Goal: Task Accomplishment & Management: Manage account settings

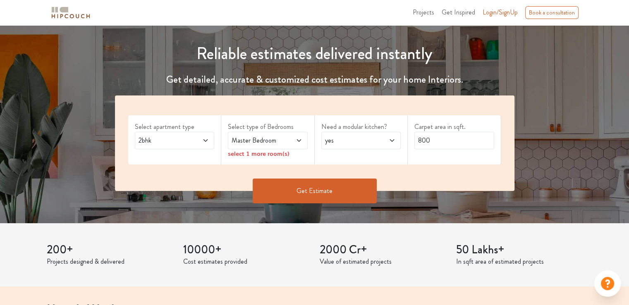
scroll to position [83, 0]
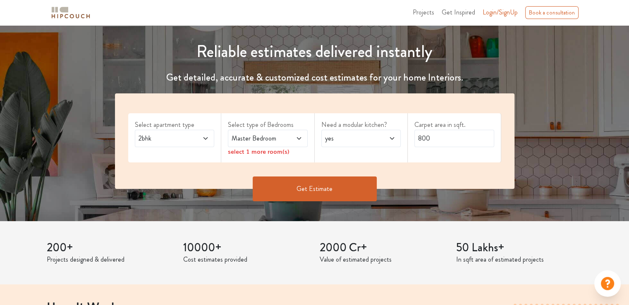
click at [274, 134] on span "Master Bedroom" at bounding box center [257, 139] width 54 height 10
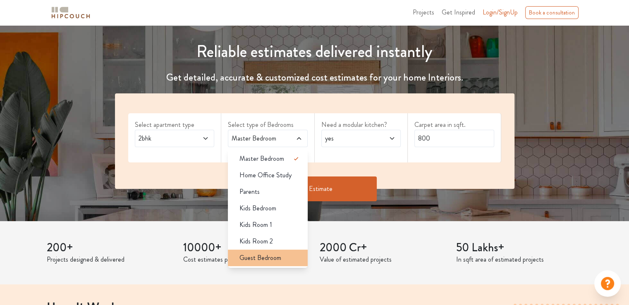
click at [271, 257] on span "Guest Bedroom" at bounding box center [261, 258] width 42 height 10
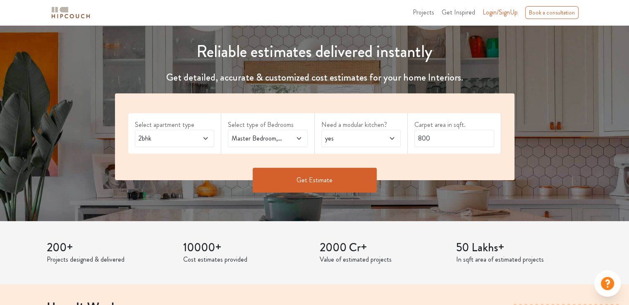
click at [292, 134] on span at bounding box center [293, 139] width 18 height 10
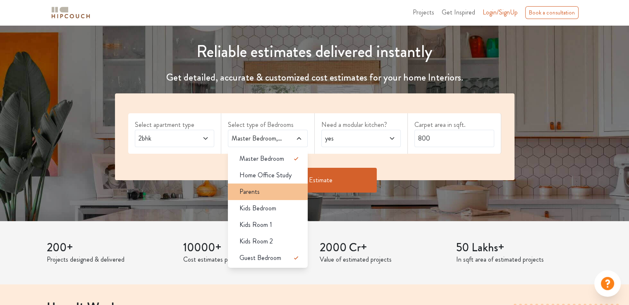
scroll to position [124, 0]
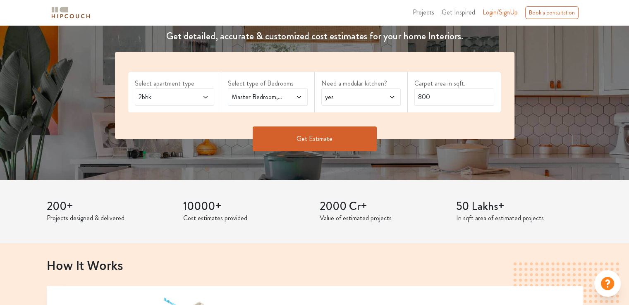
click at [360, 92] on span "yes" at bounding box center [351, 97] width 54 height 10
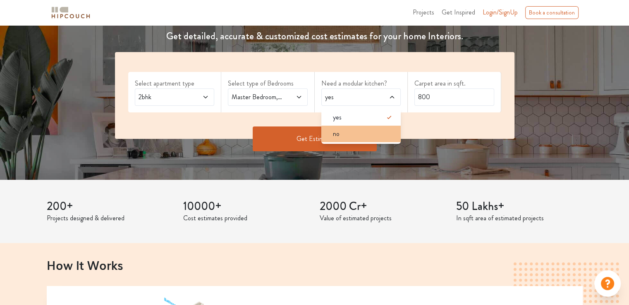
click at [343, 135] on div "no" at bounding box center [363, 134] width 75 height 10
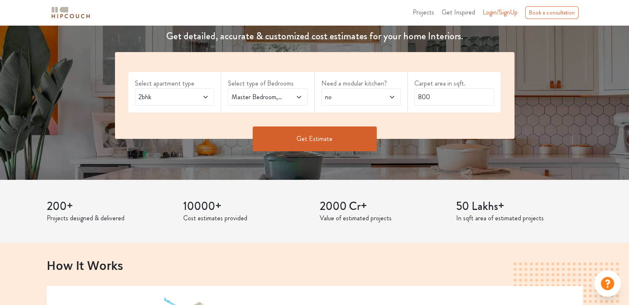
click at [321, 139] on button "Get Estimate" at bounding box center [315, 139] width 124 height 25
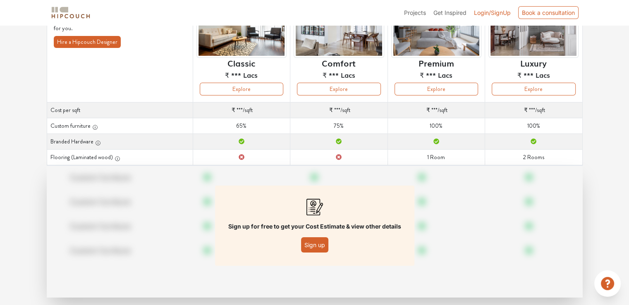
scroll to position [101, 0]
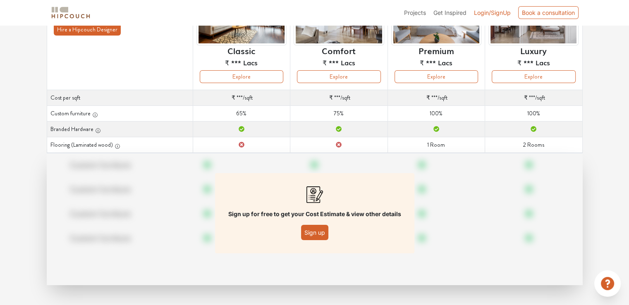
click at [316, 230] on button "Sign up" at bounding box center [314, 232] width 27 height 15
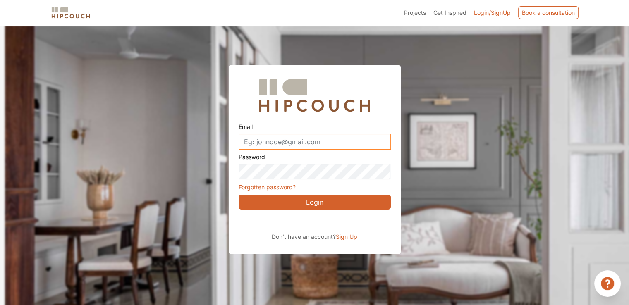
click at [274, 138] on input "Email" at bounding box center [315, 142] width 152 height 16
type input "himanshuaayojan143@gmail.com"
click at [257, 164] on label "Password" at bounding box center [252, 157] width 26 height 14
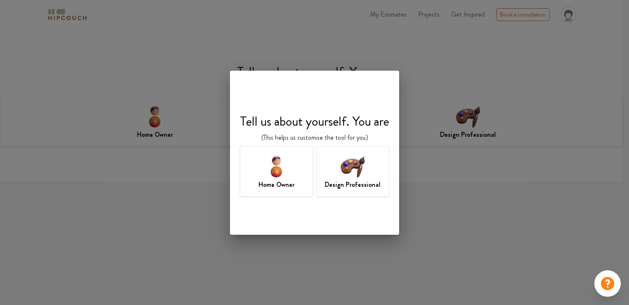
click at [360, 173] on img at bounding box center [352, 166] width 27 height 27
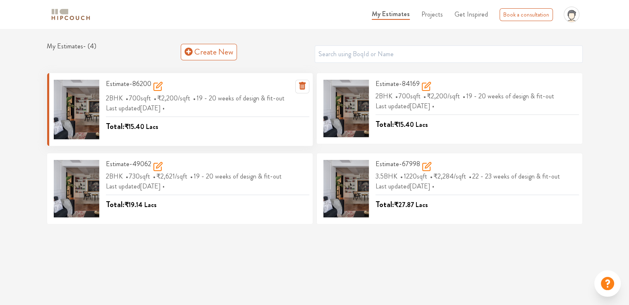
click at [167, 108] on span "Last updated [DATE]" at bounding box center [136, 108] width 61 height 10
click at [123, 123] on span "Total:" at bounding box center [115, 126] width 19 height 12
click at [211, 141] on div "Estimate-86200 2BHK 700 sqft ₹2,200 /sqft 19 - 20 weeks of design & fit-out Las…" at bounding box center [180, 110] width 266 height 74
click at [157, 88] on div "Estimate-86200 2BHK 700 sqft ₹2,200 /sqft 19 - 20 weeks of design & fit-out Las…" at bounding box center [204, 110] width 210 height 60
click at [159, 88] on icon at bounding box center [158, 87] width 10 height 10
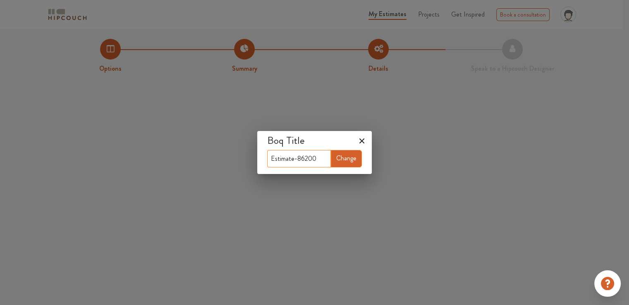
click at [321, 158] on input "Estimate-86200" at bounding box center [299, 158] width 64 height 17
drag, startPoint x: 317, startPoint y: 156, endPoint x: 254, endPoint y: 158, distance: 62.1
click at [252, 161] on div "Boq Title Estimate-86200 Change" at bounding box center [314, 152] width 629 height 305
type input "[PERSON_NAME]"
click at [349, 161] on button "Change" at bounding box center [346, 158] width 31 height 17
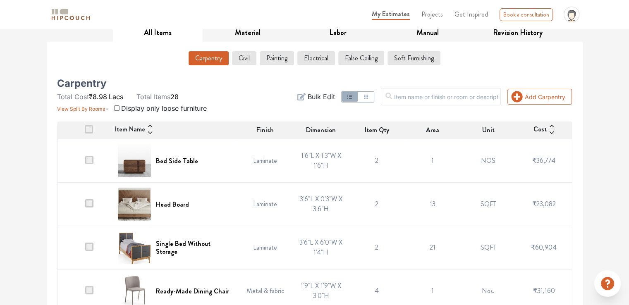
scroll to position [96, 0]
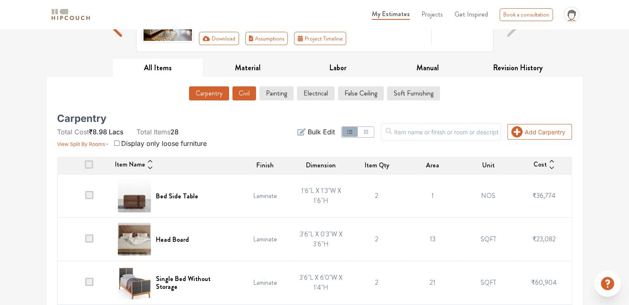
click at [245, 94] on button "Civil" at bounding box center [245, 93] width 24 height 14
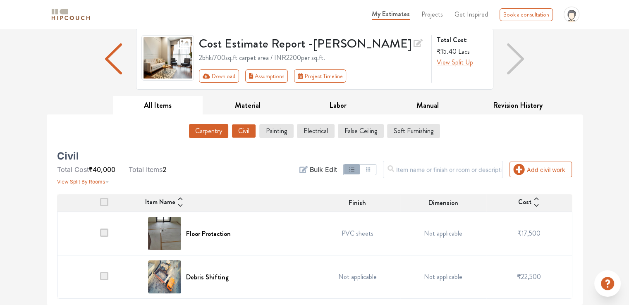
scroll to position [57, 0]
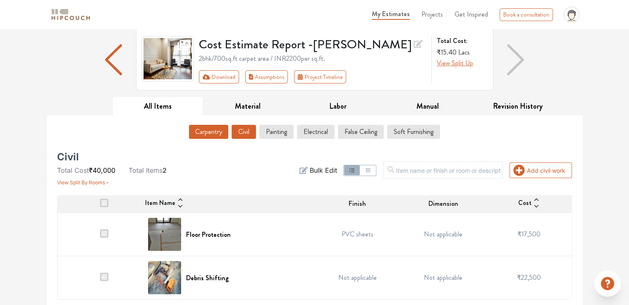
click at [211, 134] on button "Carpentry" at bounding box center [208, 132] width 39 height 14
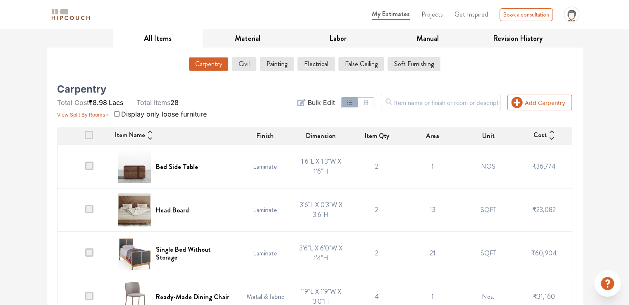
scroll to position [178, 0]
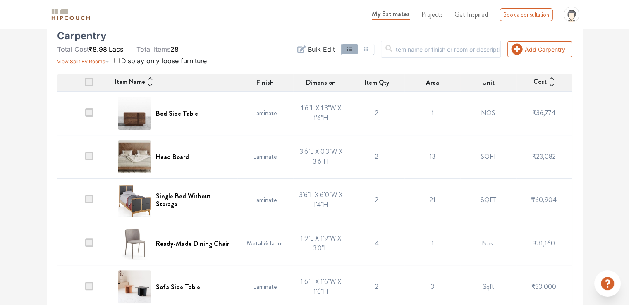
click at [91, 111] on span at bounding box center [89, 112] width 8 height 8
click at [85, 115] on input "checkbox" at bounding box center [85, 115] width 0 height 0
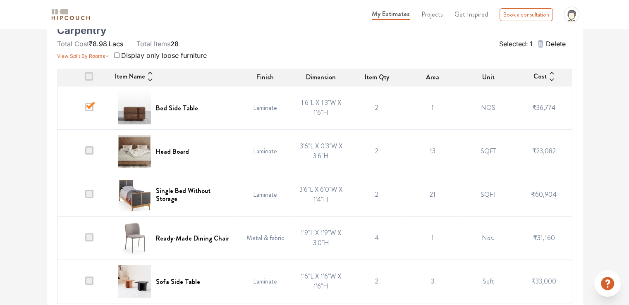
scroll to position [220, 0]
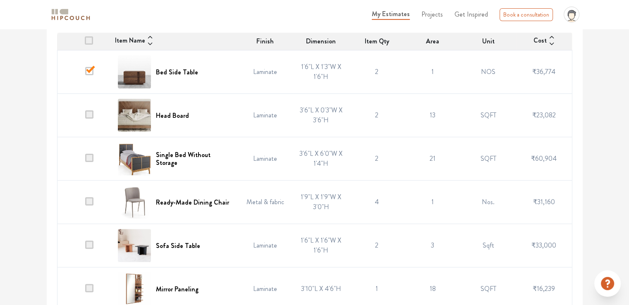
click at [91, 113] on span at bounding box center [89, 114] width 8 height 8
click at [85, 118] on input "checkbox" at bounding box center [85, 118] width 0 height 0
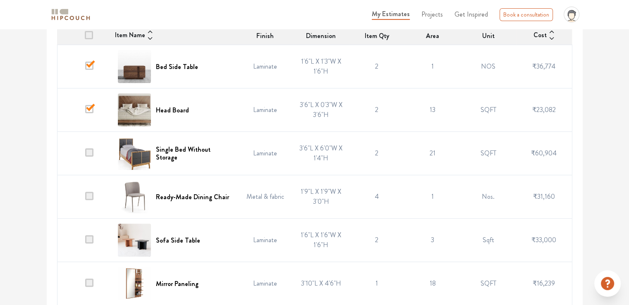
scroll to position [302, 0]
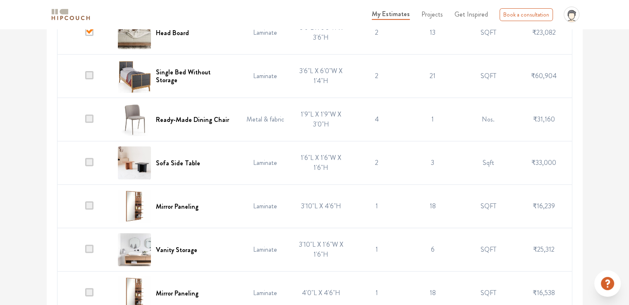
click at [89, 118] on span at bounding box center [89, 119] width 8 height 8
click at [85, 122] on input "checkbox" at bounding box center [85, 122] width 0 height 0
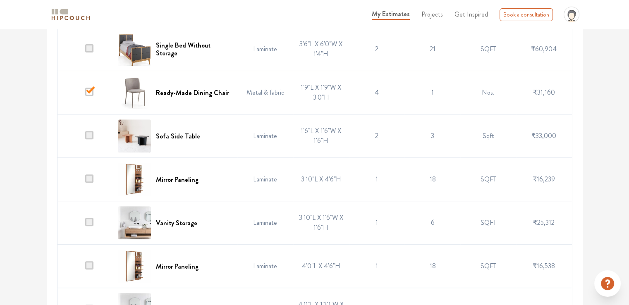
scroll to position [344, 0]
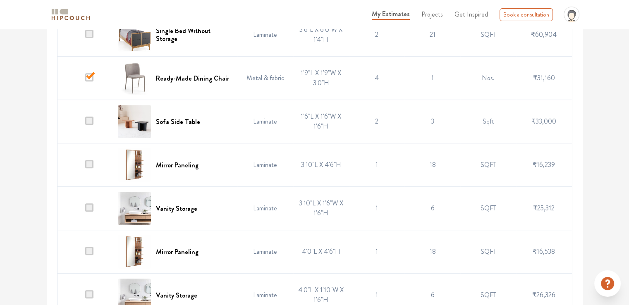
click at [89, 119] on span at bounding box center [89, 121] width 8 height 8
click at [85, 124] on input "checkbox" at bounding box center [85, 124] width 0 height 0
click at [88, 161] on span at bounding box center [89, 164] width 8 height 8
click at [85, 167] on input "checkbox" at bounding box center [85, 167] width 0 height 0
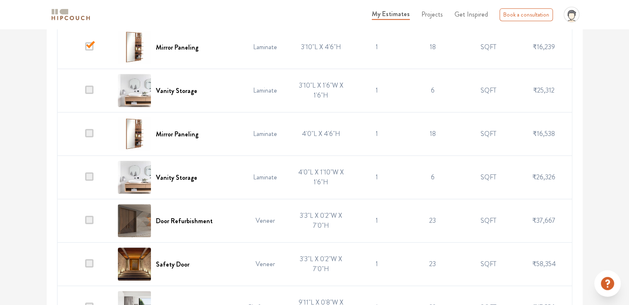
scroll to position [468, 0]
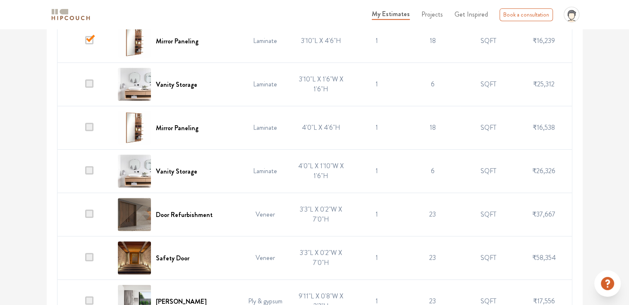
click at [90, 79] on span at bounding box center [89, 83] width 8 height 8
click at [85, 86] on input "checkbox" at bounding box center [85, 86] width 0 height 0
click at [92, 126] on span at bounding box center [89, 127] width 8 height 8
click at [85, 130] on input "checkbox" at bounding box center [85, 130] width 0 height 0
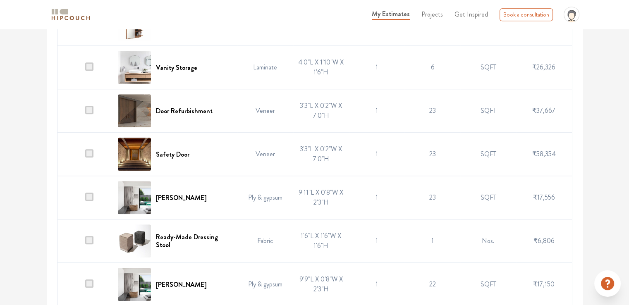
scroll to position [592, 0]
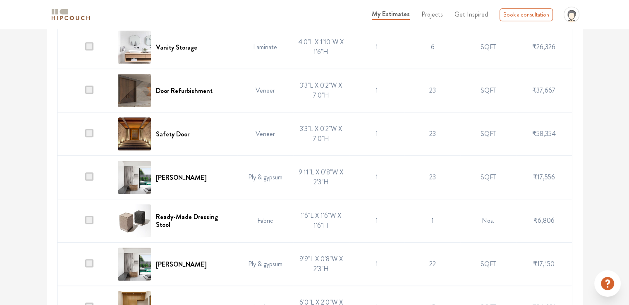
click at [91, 86] on span at bounding box center [89, 90] width 8 height 8
click at [85, 93] on input "checkbox" at bounding box center [85, 93] width 0 height 0
click at [89, 131] on span at bounding box center [89, 133] width 8 height 8
click at [85, 136] on input "checkbox" at bounding box center [85, 136] width 0 height 0
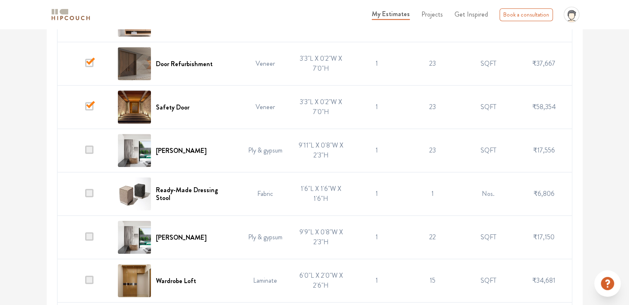
scroll to position [633, 0]
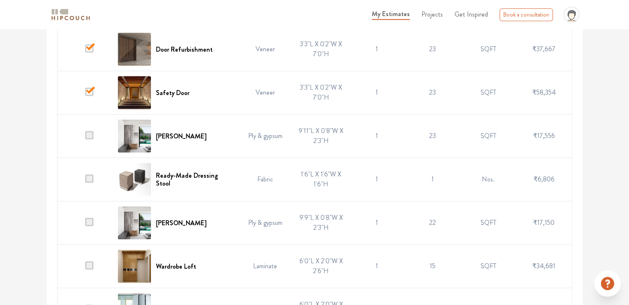
click at [90, 136] on span at bounding box center [89, 135] width 8 height 8
click at [85, 138] on input "checkbox" at bounding box center [85, 138] width 0 height 0
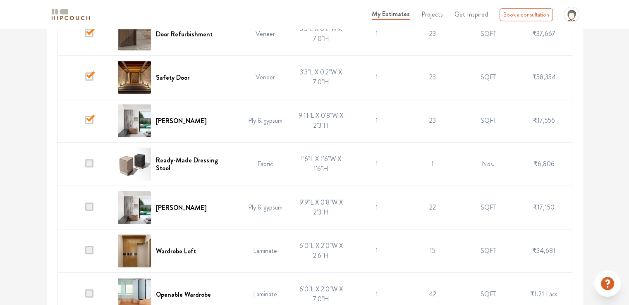
scroll to position [675, 0]
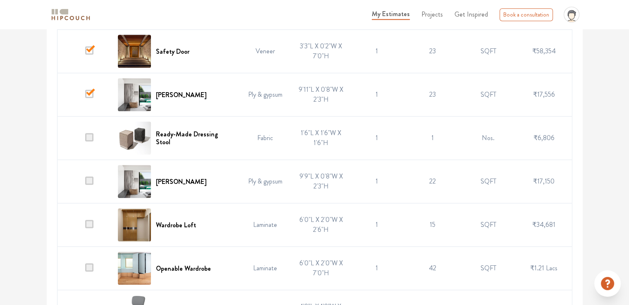
click at [89, 135] on span at bounding box center [89, 137] width 8 height 8
click at [85, 140] on input "checkbox" at bounding box center [85, 140] width 0 height 0
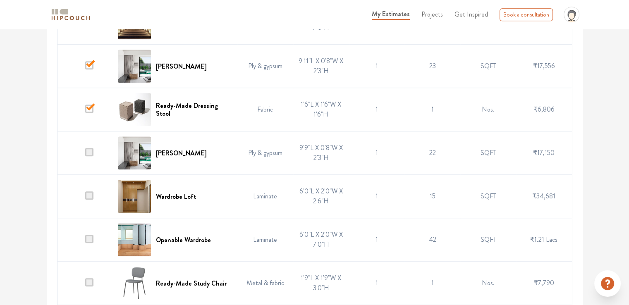
scroll to position [758, 0]
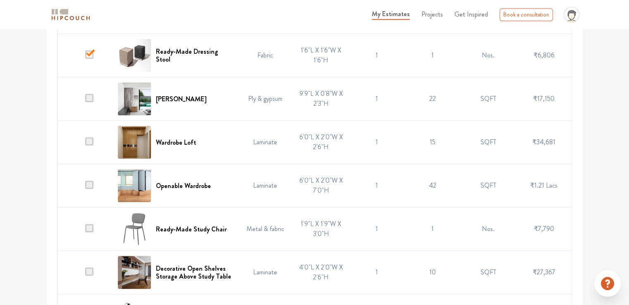
click at [89, 96] on span at bounding box center [89, 98] width 8 height 8
click at [85, 101] on input "checkbox" at bounding box center [85, 101] width 0 height 0
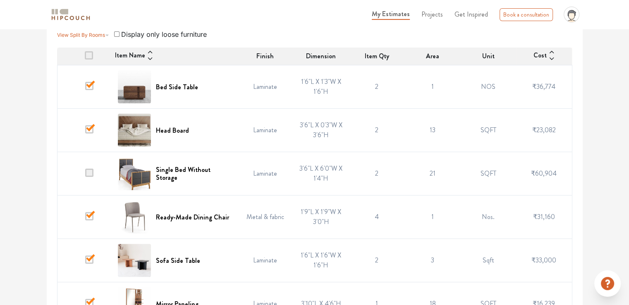
scroll to position [150, 0]
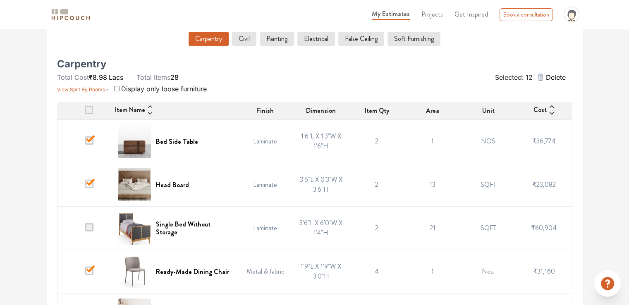
click at [250, 86] on div "Selected: 12 Delete" at bounding box center [402, 77] width 350 height 33
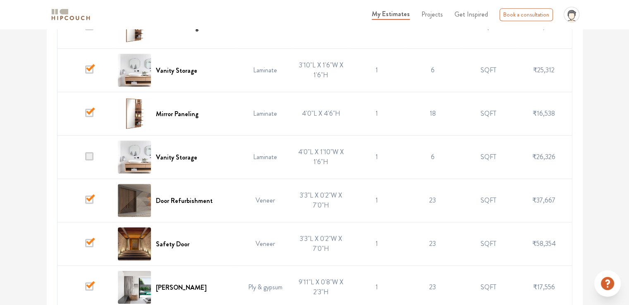
scroll to position [497, 0]
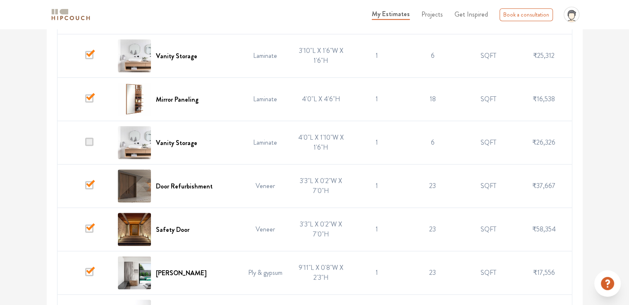
click at [88, 141] on span at bounding box center [89, 142] width 8 height 8
click at [85, 145] on input "checkbox" at bounding box center [85, 145] width 0 height 0
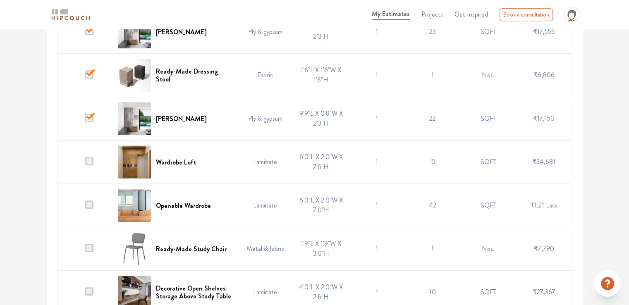
scroll to position [828, 0]
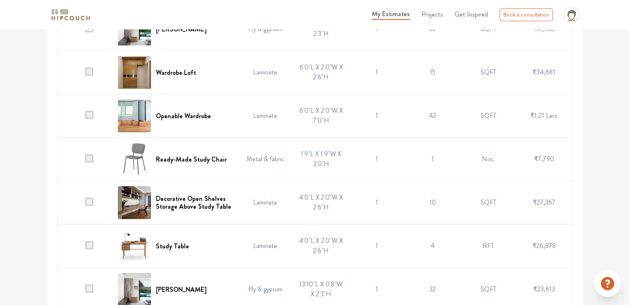
click at [90, 69] on span at bounding box center [89, 71] width 8 height 8
click at [85, 74] on input "checkbox" at bounding box center [85, 74] width 0 height 0
click at [90, 112] on span at bounding box center [89, 115] width 8 height 8
click at [85, 118] on input "checkbox" at bounding box center [85, 118] width 0 height 0
click at [88, 160] on span at bounding box center [89, 158] width 8 height 8
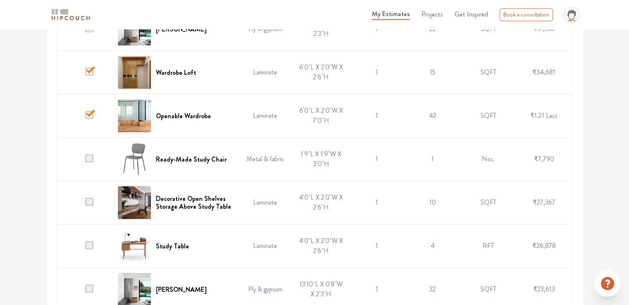
click at [85, 161] on input "checkbox" at bounding box center [85, 161] width 0 height 0
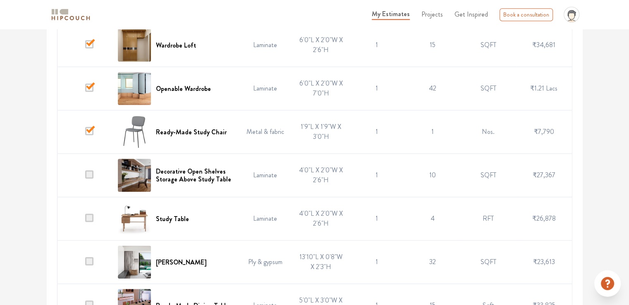
scroll to position [869, 0]
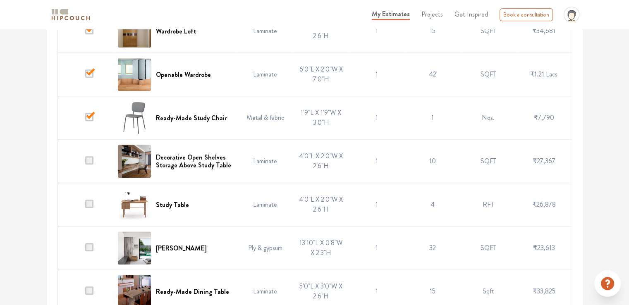
click at [89, 113] on span at bounding box center [89, 117] width 8 height 8
click at [85, 120] on input "checkbox" at bounding box center [85, 120] width 0 height 0
click at [89, 158] on span at bounding box center [89, 160] width 8 height 8
click at [85, 163] on input "checkbox" at bounding box center [85, 163] width 0 height 0
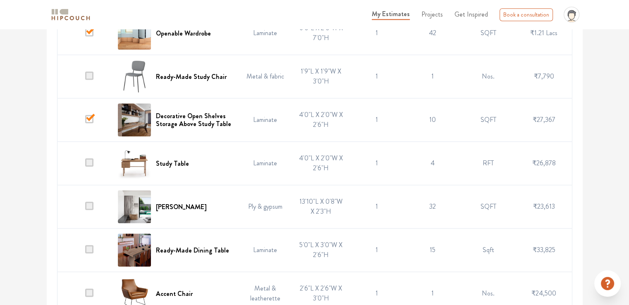
scroll to position [952, 0]
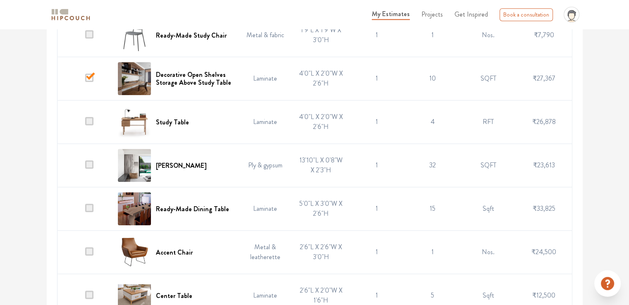
click at [89, 120] on span at bounding box center [89, 121] width 8 height 8
click at [85, 124] on input "checkbox" at bounding box center [85, 124] width 0 height 0
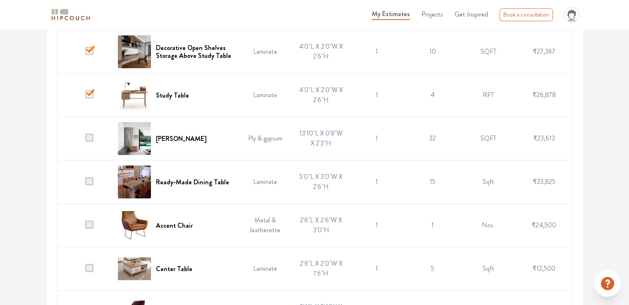
scroll to position [993, 0]
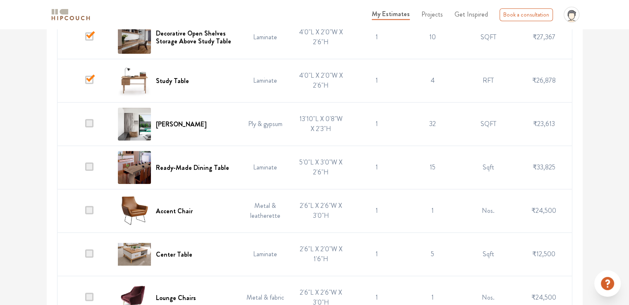
click at [89, 121] on span at bounding box center [89, 123] width 8 height 8
click at [85, 126] on input "checkbox" at bounding box center [85, 126] width 0 height 0
click at [89, 163] on span at bounding box center [89, 167] width 8 height 8
click at [85, 170] on input "checkbox" at bounding box center [85, 170] width 0 height 0
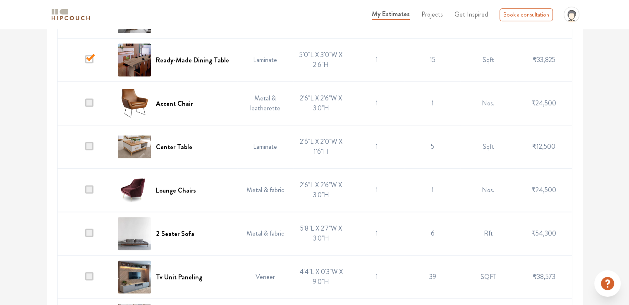
scroll to position [1117, 0]
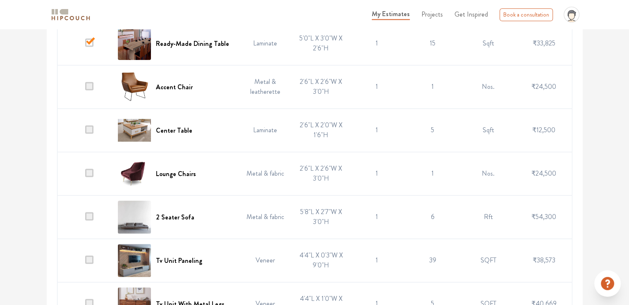
click at [91, 82] on span at bounding box center [89, 86] width 8 height 8
click at [85, 89] on input "checkbox" at bounding box center [85, 89] width 0 height 0
click at [88, 128] on span at bounding box center [89, 129] width 8 height 8
click at [85, 132] on input "checkbox" at bounding box center [85, 132] width 0 height 0
click at [91, 171] on span at bounding box center [89, 173] width 8 height 8
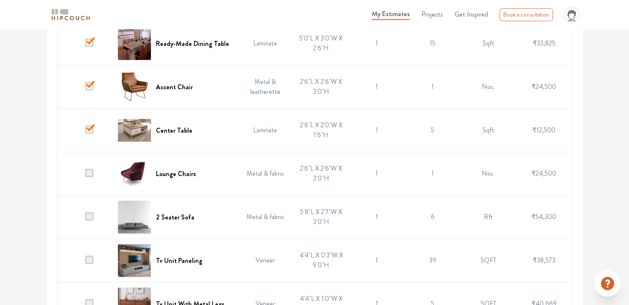
click at [85, 176] on input "checkbox" at bounding box center [85, 176] width 0 height 0
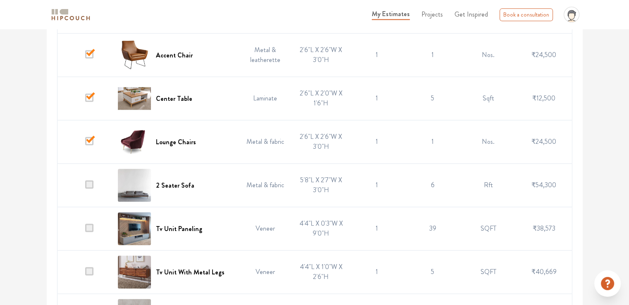
scroll to position [1185, 0]
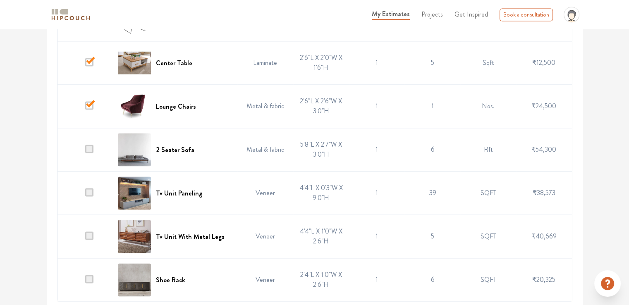
click at [91, 145] on span at bounding box center [89, 149] width 8 height 8
click at [85, 152] on input "checkbox" at bounding box center [85, 152] width 0 height 0
click at [89, 189] on span at bounding box center [89, 192] width 8 height 8
click at [85, 195] on input "checkbox" at bounding box center [85, 195] width 0 height 0
click at [90, 234] on span at bounding box center [89, 236] width 8 height 8
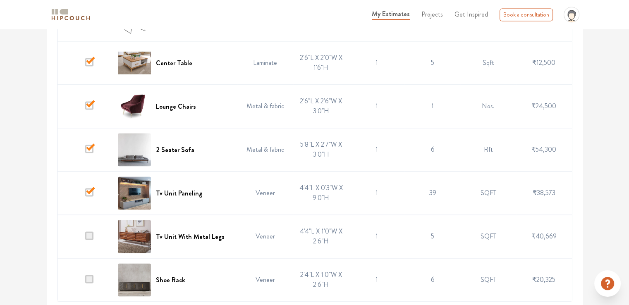
click at [85, 239] on input "checkbox" at bounding box center [85, 239] width 0 height 0
click at [89, 280] on span at bounding box center [89, 279] width 8 height 8
click at [85, 282] on input "checkbox" at bounding box center [85, 282] width 0 height 0
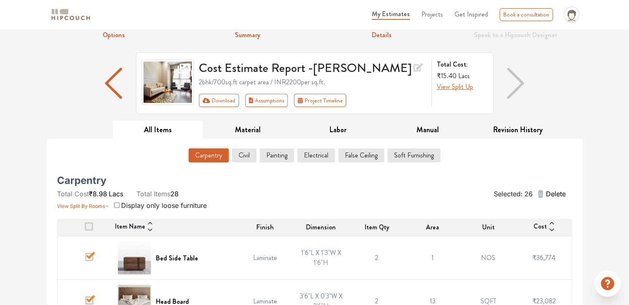
scroll to position [83, 0]
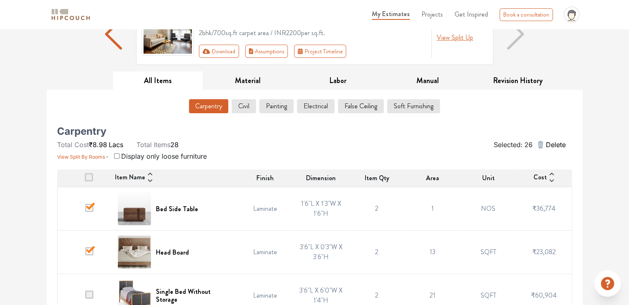
click at [221, 104] on button "Carpentry" at bounding box center [208, 106] width 39 height 14
click at [247, 105] on button "Civil" at bounding box center [245, 106] width 24 height 14
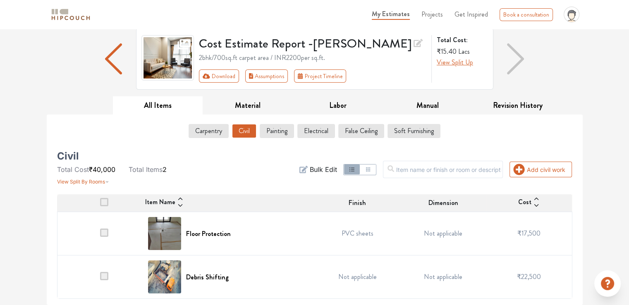
scroll to position [57, 0]
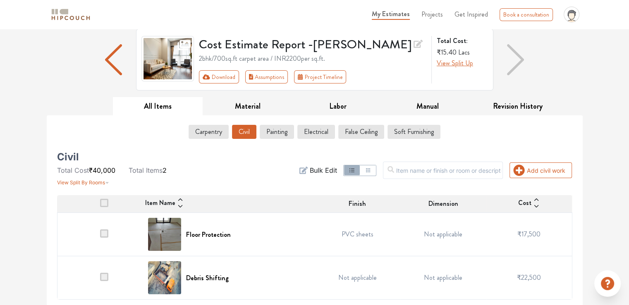
click at [101, 234] on span at bounding box center [104, 234] width 8 height 8
click at [100, 237] on input "checkbox" at bounding box center [100, 237] width 0 height 0
click at [103, 232] on span at bounding box center [104, 234] width 8 height 8
click at [100, 237] on input "checkbox" at bounding box center [100, 237] width 0 height 0
click at [101, 202] on span at bounding box center [104, 203] width 8 height 8
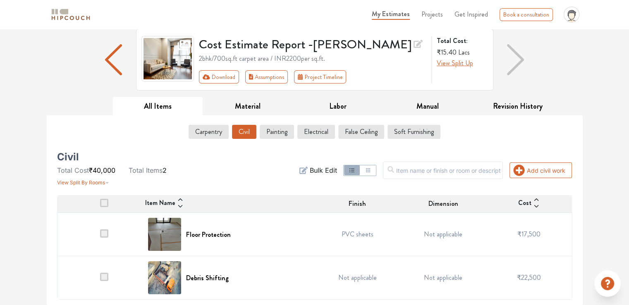
click at [100, 206] on input "checkbox" at bounding box center [100, 206] width 0 height 0
click at [104, 231] on span at bounding box center [104, 234] width 8 height 8
click at [100, 237] on input "checkbox" at bounding box center [100, 237] width 0 height 0
click at [210, 131] on button "Carpentry" at bounding box center [208, 132] width 39 height 14
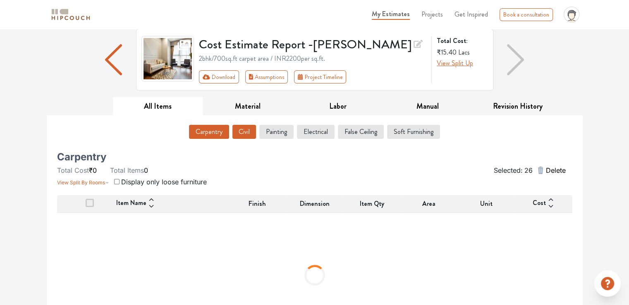
click at [241, 130] on button "Civil" at bounding box center [245, 132] width 24 height 14
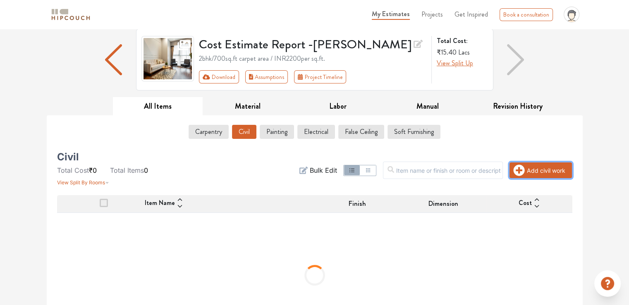
click at [545, 173] on button "Add civil work" at bounding box center [541, 171] width 62 height 16
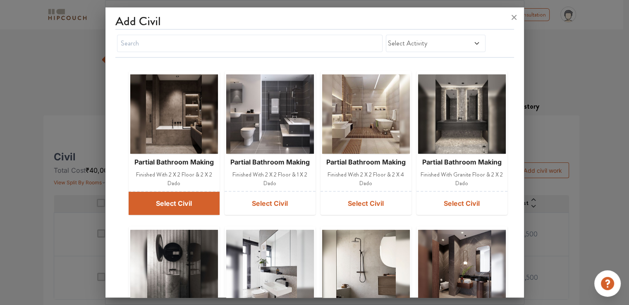
click at [184, 202] on button "Select Civil" at bounding box center [174, 203] width 91 height 23
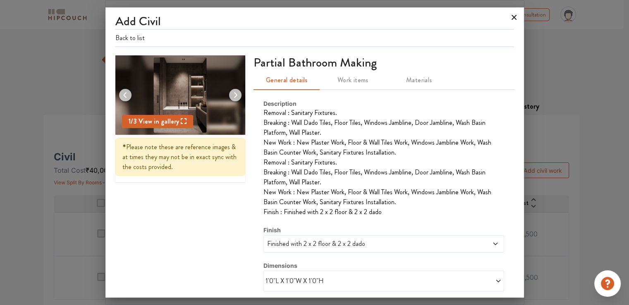
click at [515, 17] on icon at bounding box center [514, 17] width 13 height 13
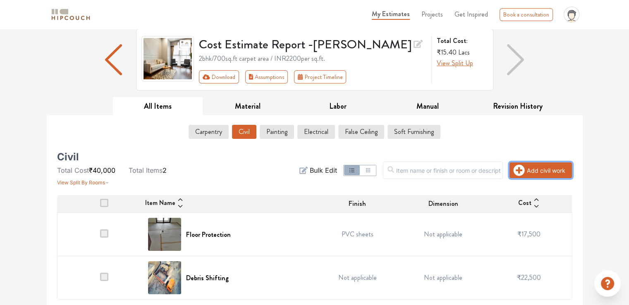
click at [540, 169] on button "Add civil work" at bounding box center [541, 171] width 62 height 16
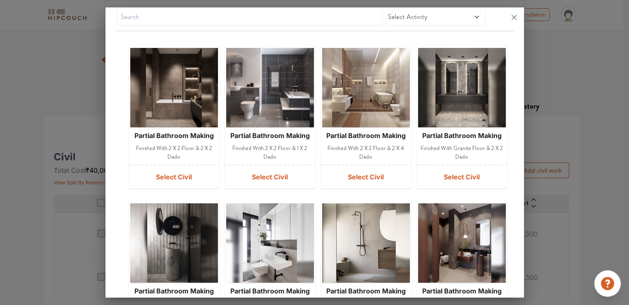
scroll to position [23, 0]
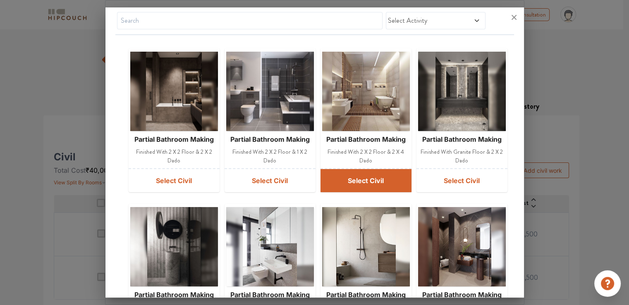
click at [361, 178] on button "Select Civil" at bounding box center [366, 180] width 91 height 23
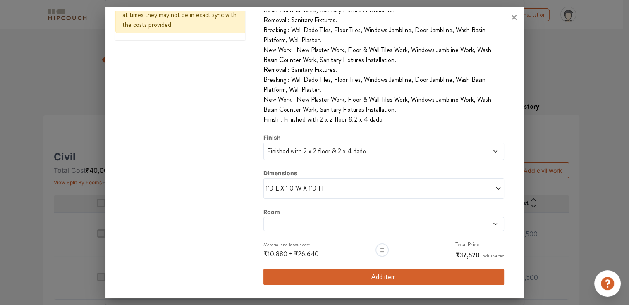
scroll to position [0, 0]
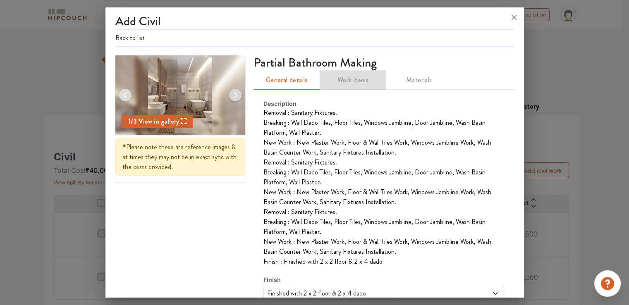
click at [358, 82] on span "Work items" at bounding box center [353, 80] width 56 height 12
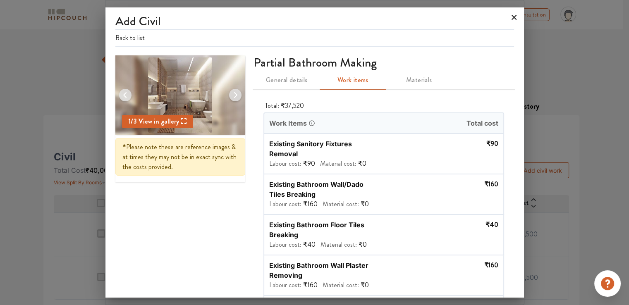
click at [512, 15] on icon at bounding box center [514, 17] width 13 height 13
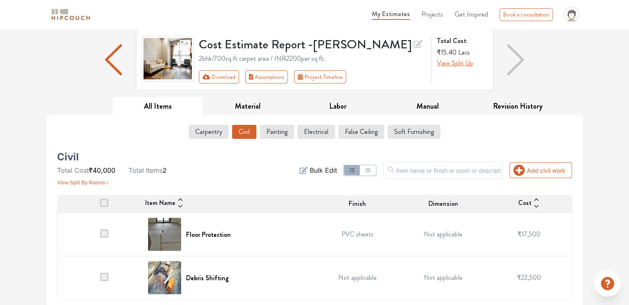
click at [103, 231] on span at bounding box center [104, 234] width 8 height 8
click at [100, 237] on input "checkbox" at bounding box center [100, 237] width 0 height 0
click at [281, 134] on button "Painting" at bounding box center [277, 132] width 34 height 14
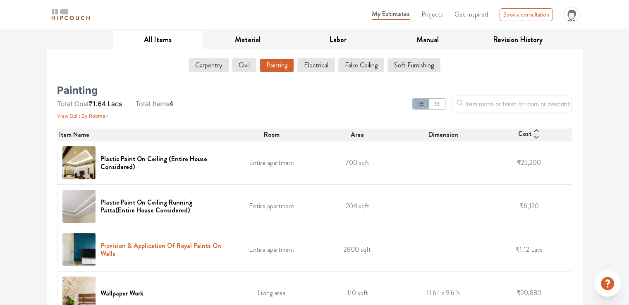
scroll to position [98, 0]
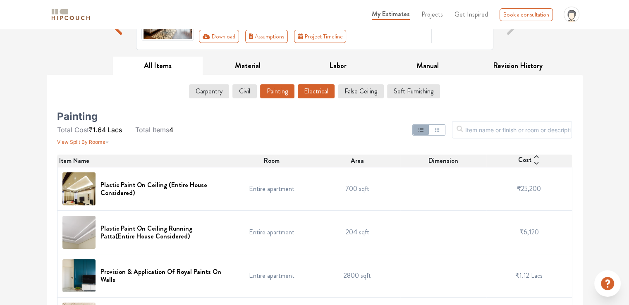
click at [323, 94] on button "Electrical" at bounding box center [316, 91] width 37 height 14
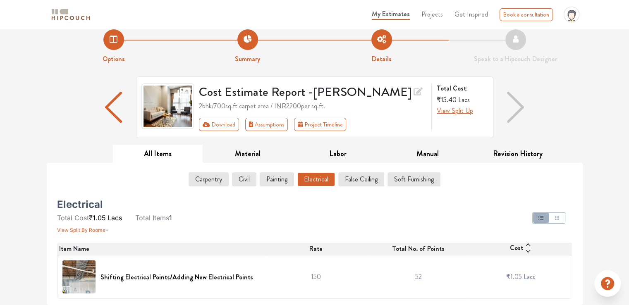
scroll to position [9, 0]
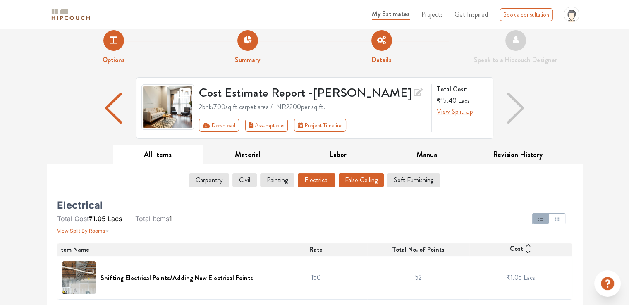
click at [367, 180] on button "False Ceiling" at bounding box center [361, 180] width 45 height 14
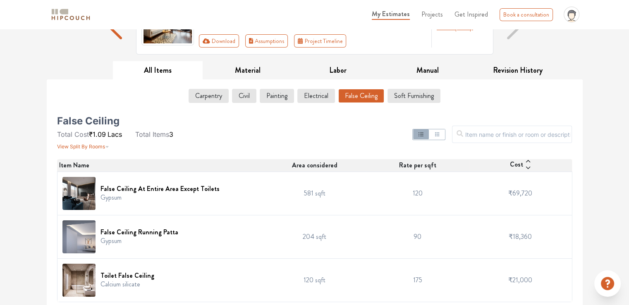
scroll to position [96, 0]
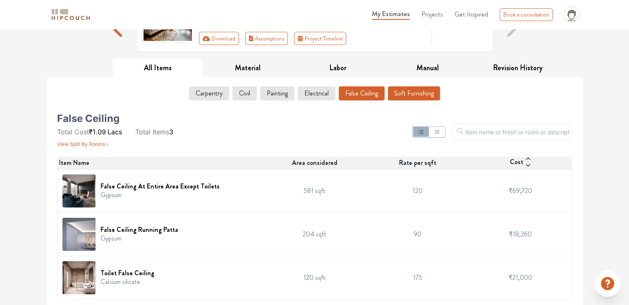
click at [395, 90] on button "Soft Furnishing" at bounding box center [414, 93] width 52 height 14
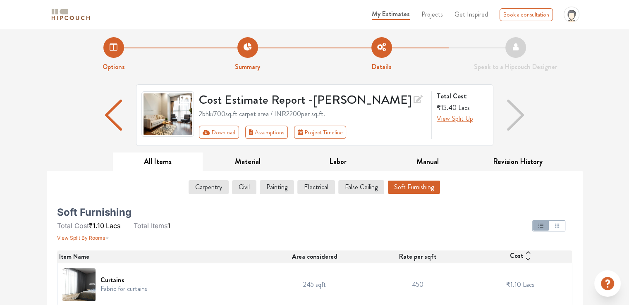
scroll to position [0, 0]
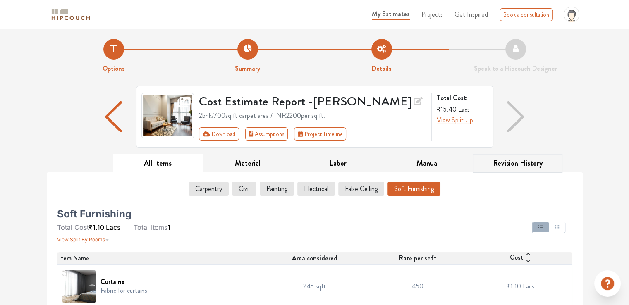
click at [504, 163] on button "Revision History" at bounding box center [518, 163] width 90 height 19
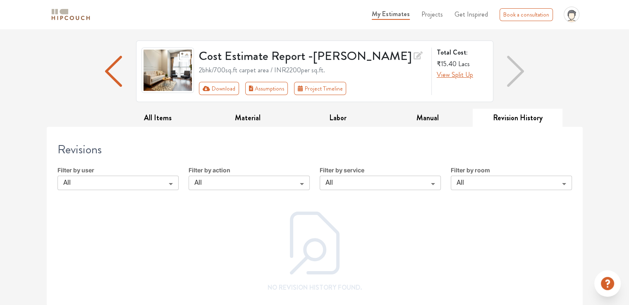
scroll to position [46, 0]
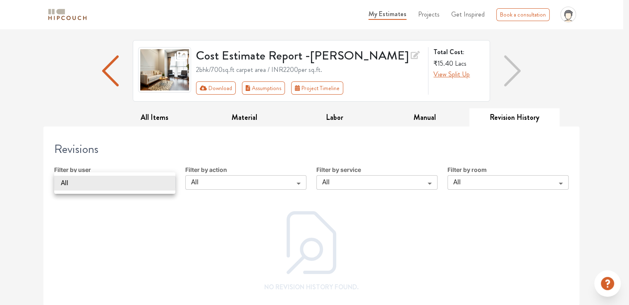
click at [135, 187] on body "My Estimates Projects Get Inspired Book a consultation profile pic Upload Boq L…" at bounding box center [314, 106] width 629 height 305
click at [253, 221] on div at bounding box center [314, 152] width 629 height 305
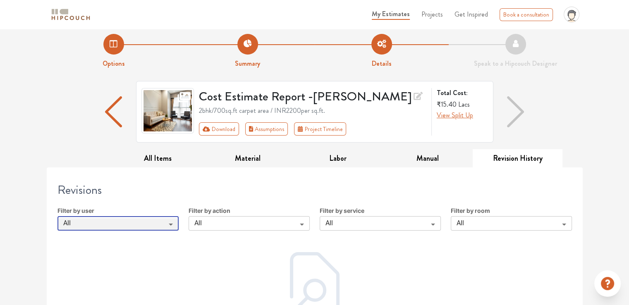
scroll to position [0, 0]
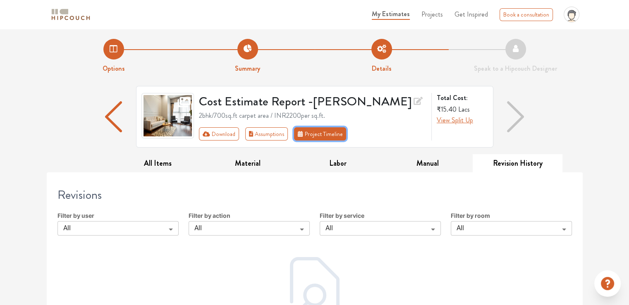
click at [309, 133] on button "Project Timeline" at bounding box center [320, 133] width 52 height 13
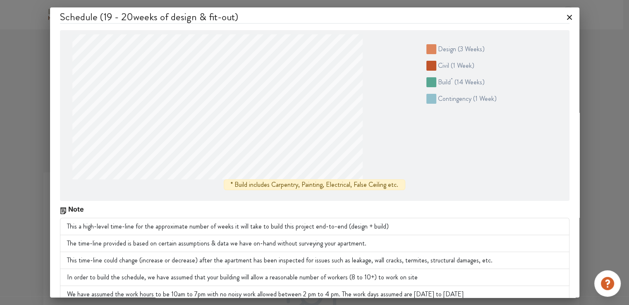
click at [567, 17] on icon at bounding box center [569, 17] width 5 height 5
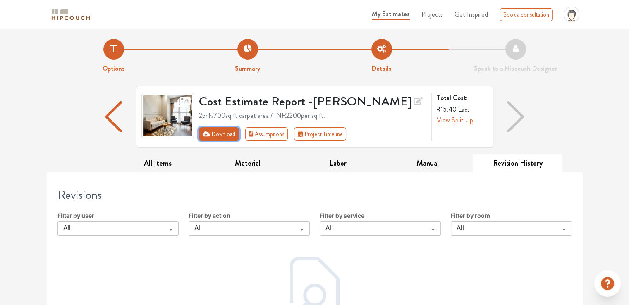
click at [218, 133] on button "Download" at bounding box center [219, 133] width 40 height 13
click at [207, 134] on icon "First group" at bounding box center [206, 134] width 7 height 5
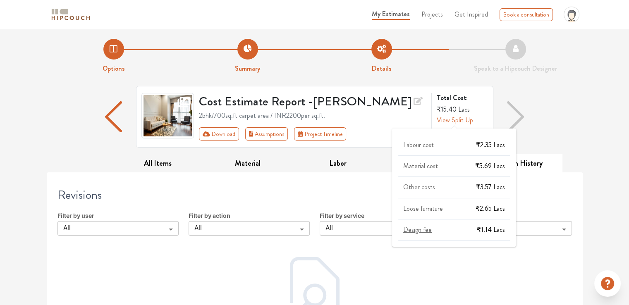
click at [446, 121] on span "View Split Up" at bounding box center [455, 120] width 36 height 10
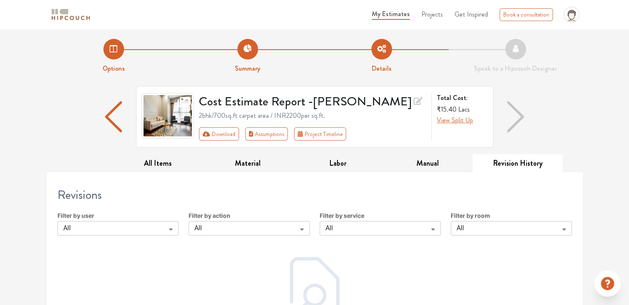
click at [520, 118] on img "button" at bounding box center [515, 116] width 17 height 31
click at [255, 133] on button "Assumptions" at bounding box center [266, 133] width 43 height 13
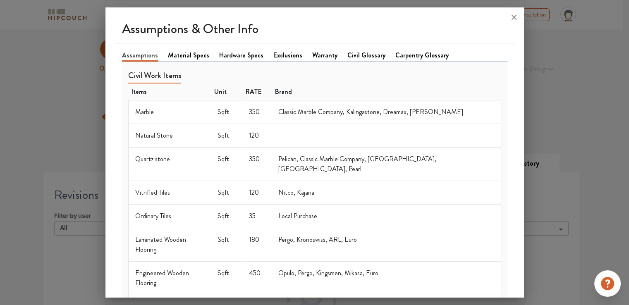
click at [186, 58] on link "Material Specs" at bounding box center [188, 55] width 41 height 10
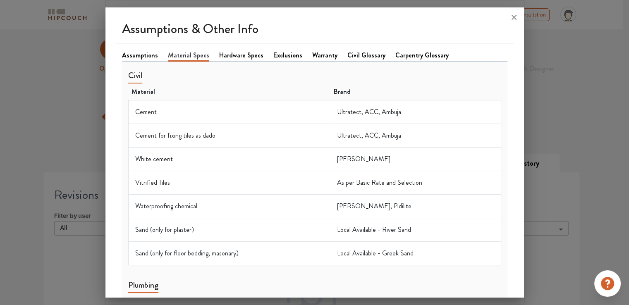
click at [136, 56] on link "Assumptions" at bounding box center [140, 55] width 36 height 10
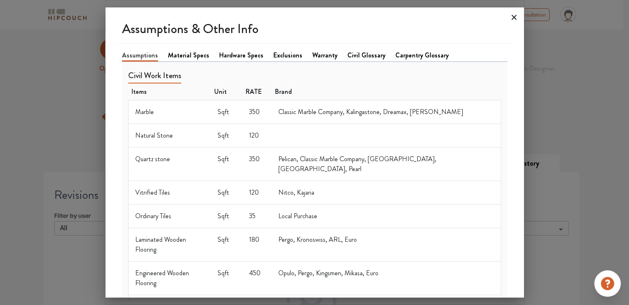
click at [512, 17] on icon at bounding box center [514, 17] width 13 height 13
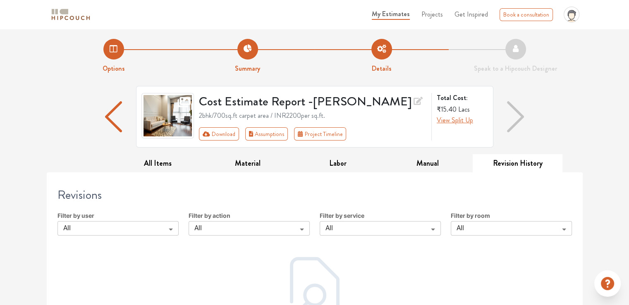
click at [439, 15] on span "Projects" at bounding box center [433, 15] width 22 height 10
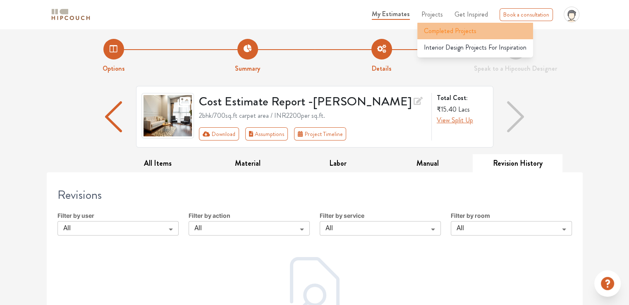
click at [441, 34] on span "Completed Projects" at bounding box center [450, 31] width 53 height 10
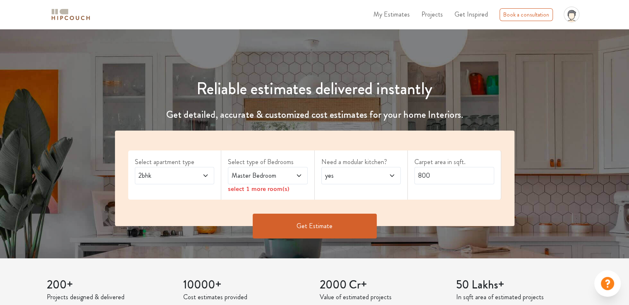
scroll to position [124, 0]
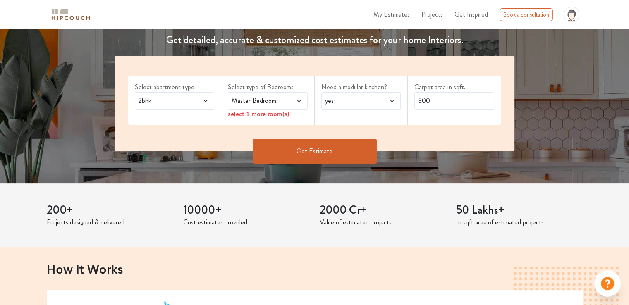
click at [188, 101] on span "2bhk" at bounding box center [164, 101] width 54 height 10
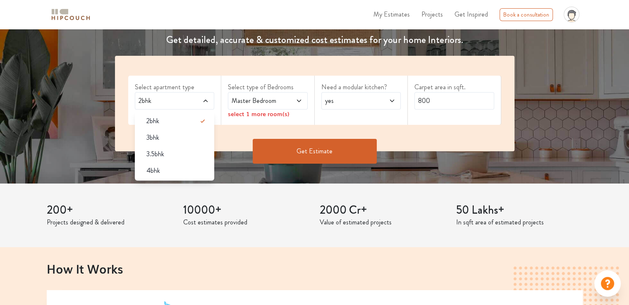
click at [188, 101] on span "2bhk" at bounding box center [164, 101] width 54 height 10
click at [192, 100] on span at bounding box center [200, 101] width 18 height 10
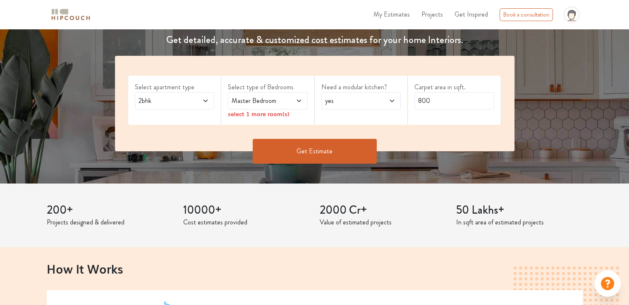
click at [199, 100] on span at bounding box center [200, 101] width 18 height 10
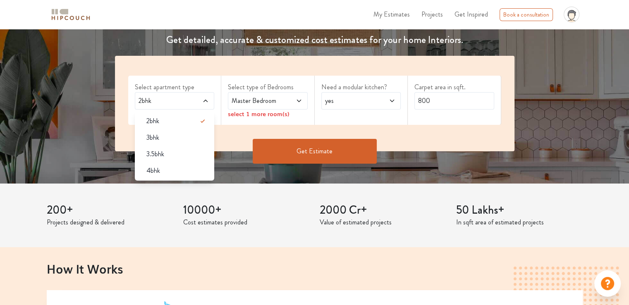
click at [233, 165] on div "Get Estimate" at bounding box center [315, 163] width 410 height 25
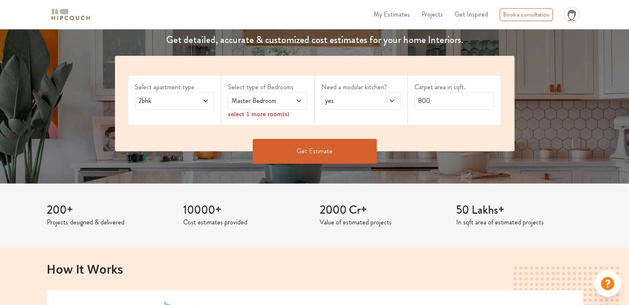
click at [290, 102] on span at bounding box center [293, 101] width 18 height 10
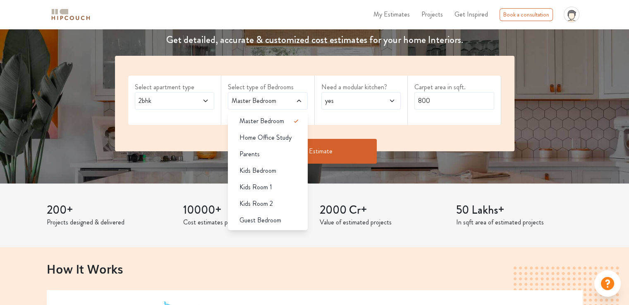
click at [290, 102] on span at bounding box center [293, 101] width 18 height 10
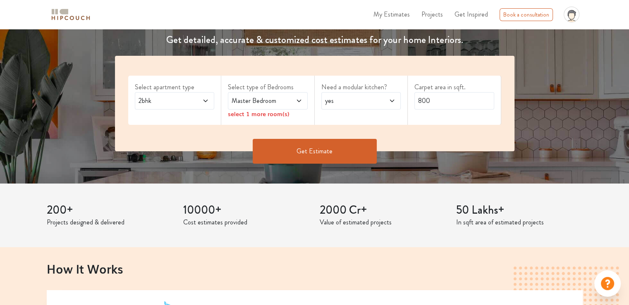
click at [435, 174] on div "Get Estimate" at bounding box center [315, 163] width 410 height 25
click at [290, 98] on span at bounding box center [293, 101] width 18 height 10
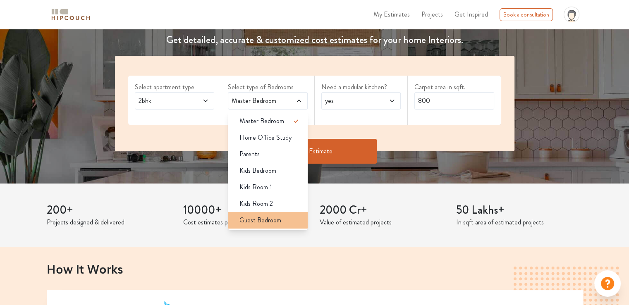
click at [266, 219] on span "Guest Bedroom" at bounding box center [261, 221] width 42 height 10
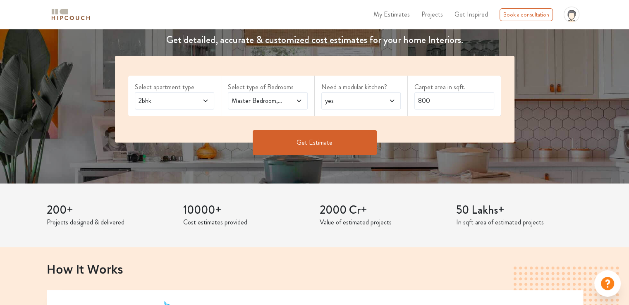
click at [298, 100] on icon at bounding box center [299, 101] width 4 height 2
click at [349, 100] on span "yes" at bounding box center [351, 101] width 54 height 10
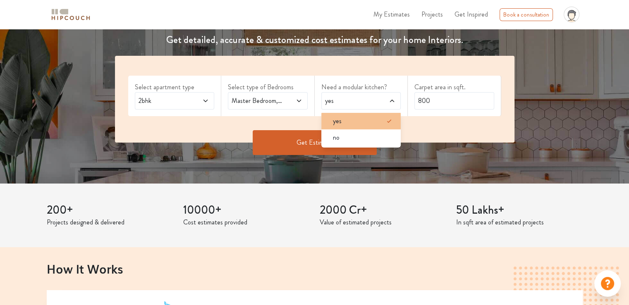
click at [341, 124] on span "yes" at bounding box center [337, 121] width 9 height 10
click at [424, 118] on div "Select apartment type 2bhk Select type of Bedrooms Master Bedroom,Guest Bedroom…" at bounding box center [315, 99] width 400 height 87
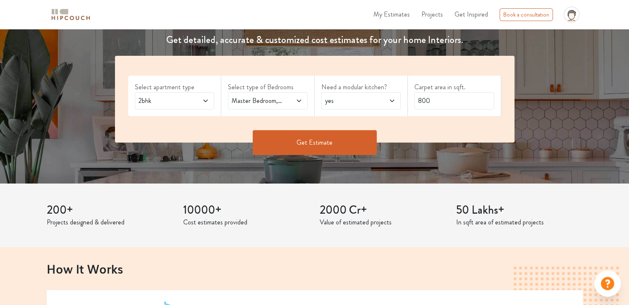
click at [298, 140] on button "Get Estimate" at bounding box center [315, 142] width 124 height 25
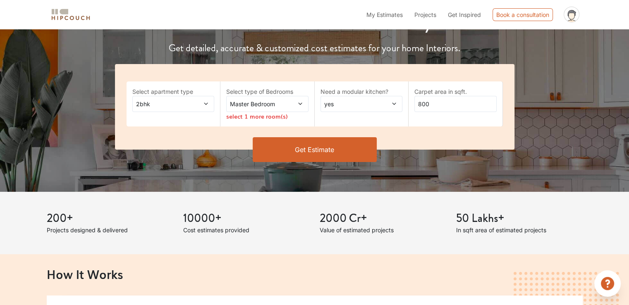
scroll to position [124, 0]
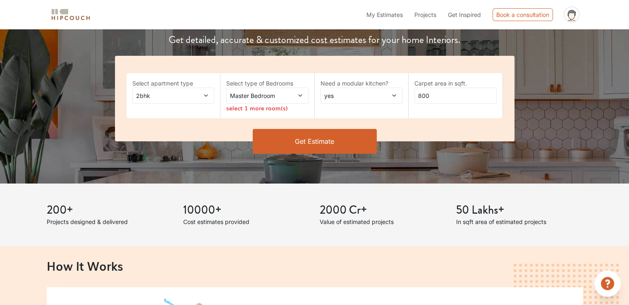
click at [283, 93] on span "Master Bedroom" at bounding box center [256, 95] width 56 height 9
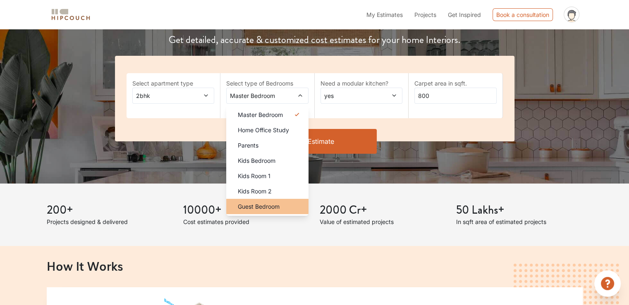
click at [273, 202] on span "Guest Bedroom" at bounding box center [259, 206] width 42 height 9
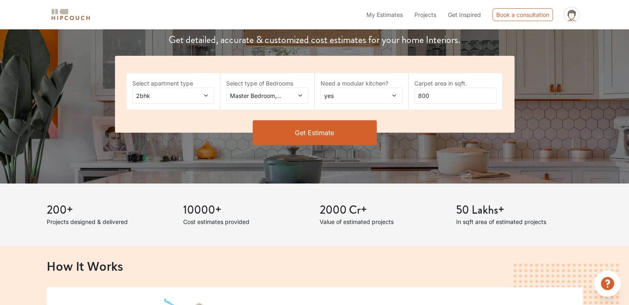
click at [360, 95] on span "yes" at bounding box center [351, 95] width 56 height 9
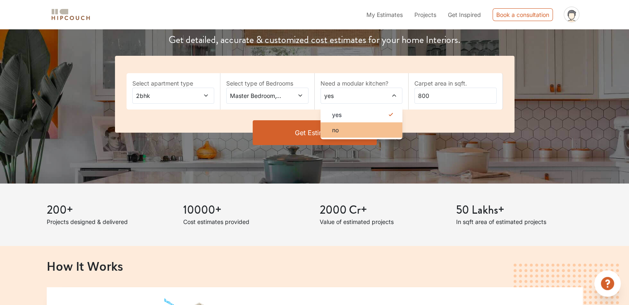
click at [344, 132] on div "no" at bounding box center [364, 130] width 77 height 9
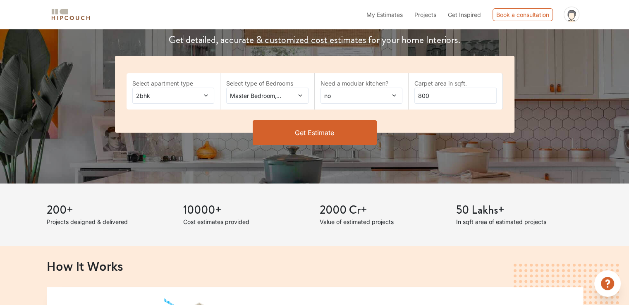
click at [332, 128] on button "Get Estimate" at bounding box center [315, 132] width 124 height 25
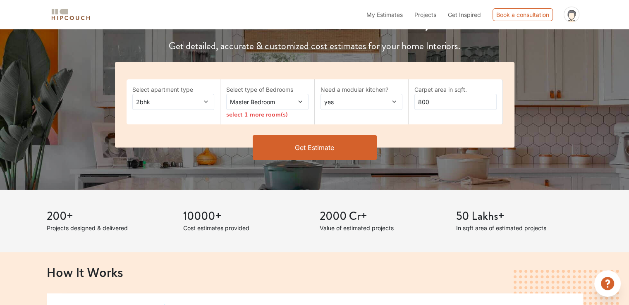
scroll to position [124, 0]
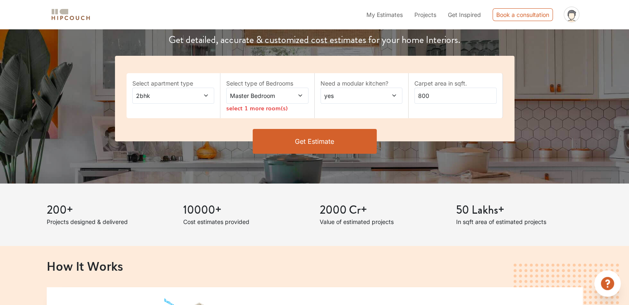
click at [343, 100] on div "yes" at bounding box center [362, 96] width 82 height 16
click at [290, 98] on span at bounding box center [293, 95] width 19 height 9
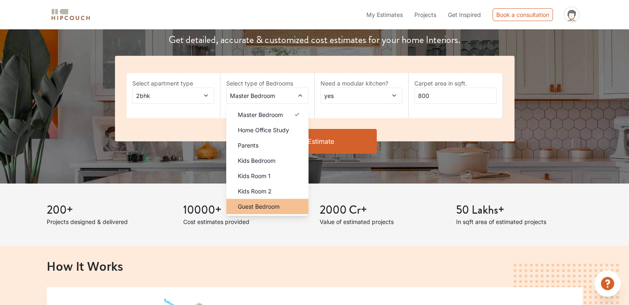
click at [269, 207] on span "Guest Bedroom" at bounding box center [259, 206] width 42 height 9
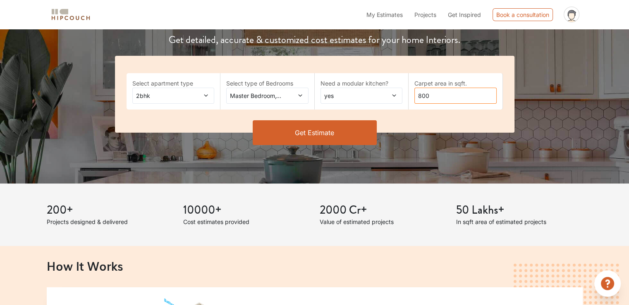
click at [432, 94] on input "800" at bounding box center [456, 96] width 82 height 16
type input "8"
type input "750"
click at [321, 130] on button "Get Estimate" at bounding box center [315, 132] width 124 height 25
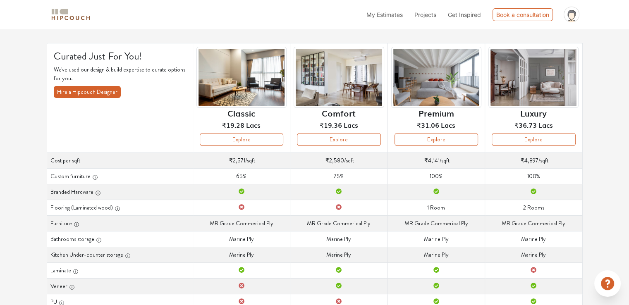
scroll to position [41, 0]
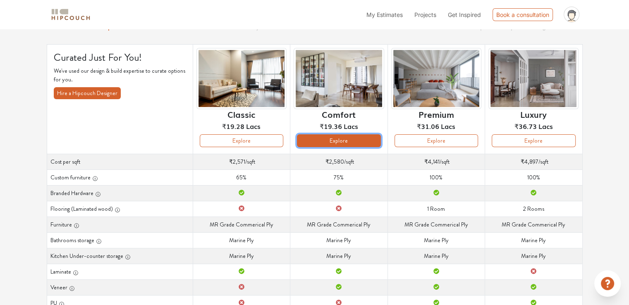
click at [351, 140] on button "Explore" at bounding box center [339, 140] width 84 height 13
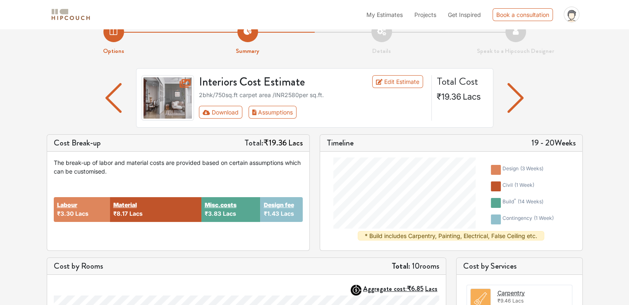
scroll to position [183, 0]
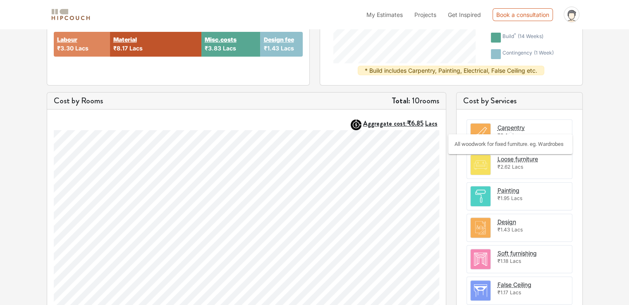
drag, startPoint x: 516, startPoint y: 126, endPoint x: 581, endPoint y: 129, distance: 64.6
click at [581, 129] on div "Carpentry ₹9.46 Lacs Loose furniture ₹2.62 Lacs Painting ₹1.95 Lacs Design ₹1.4…" at bounding box center [520, 244] width 126 height 268
click at [516, 136] on span "Lacs" at bounding box center [518, 135] width 11 height 6
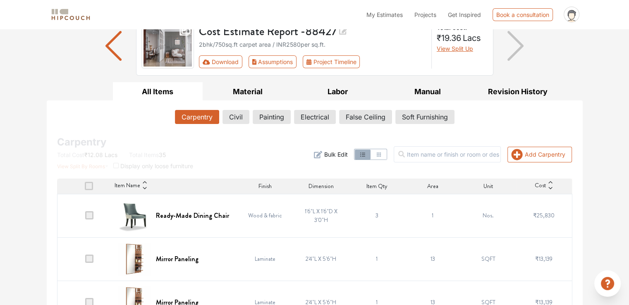
scroll to position [166, 0]
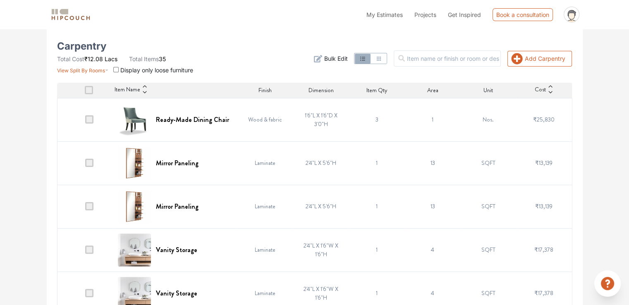
click at [89, 120] on span at bounding box center [89, 119] width 8 height 8
click at [85, 122] on input "checkbox" at bounding box center [85, 122] width 0 height 0
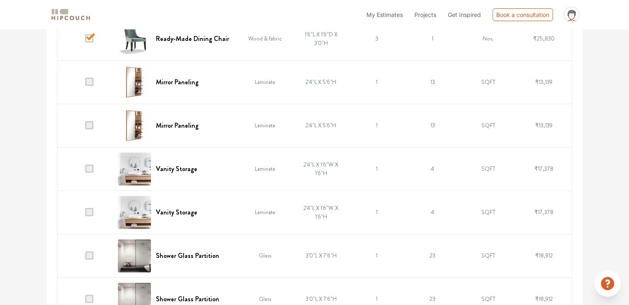
scroll to position [248, 0]
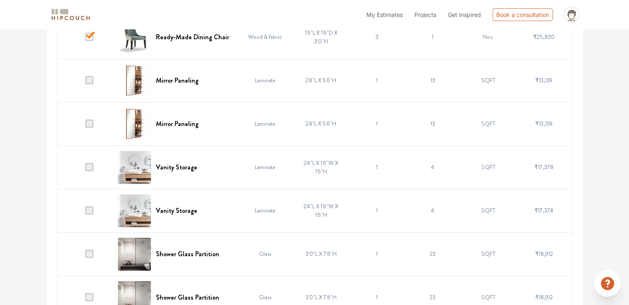
click at [91, 81] on span at bounding box center [89, 80] width 8 height 8
click at [85, 82] on input "checkbox" at bounding box center [85, 82] width 0 height 0
click at [92, 124] on span at bounding box center [89, 124] width 8 height 8
click at [85, 126] on input "checkbox" at bounding box center [85, 126] width 0 height 0
click at [89, 168] on span at bounding box center [89, 167] width 8 height 8
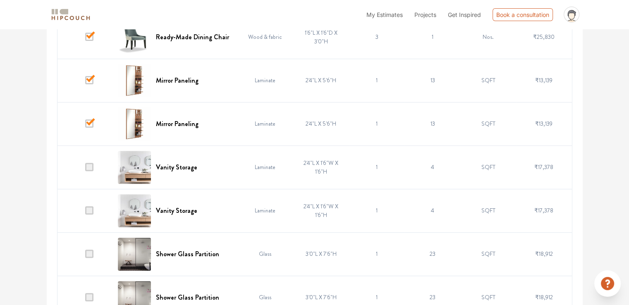
click at [85, 169] on input "checkbox" at bounding box center [85, 169] width 0 height 0
click at [89, 207] on span at bounding box center [89, 210] width 8 height 8
click at [85, 213] on input "checkbox" at bounding box center [85, 213] width 0 height 0
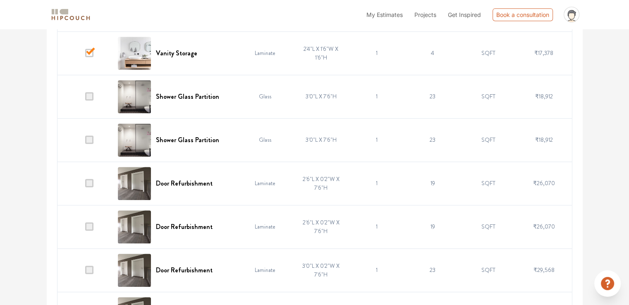
scroll to position [414, 0]
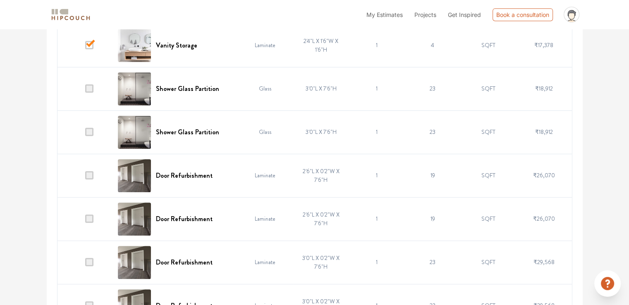
click at [90, 89] on span at bounding box center [89, 88] width 8 height 8
click at [85, 91] on input "checkbox" at bounding box center [85, 91] width 0 height 0
click at [87, 129] on span at bounding box center [89, 132] width 8 height 8
click at [85, 134] on input "checkbox" at bounding box center [85, 134] width 0 height 0
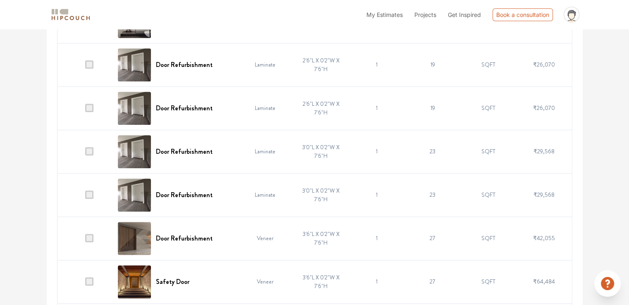
scroll to position [538, 0]
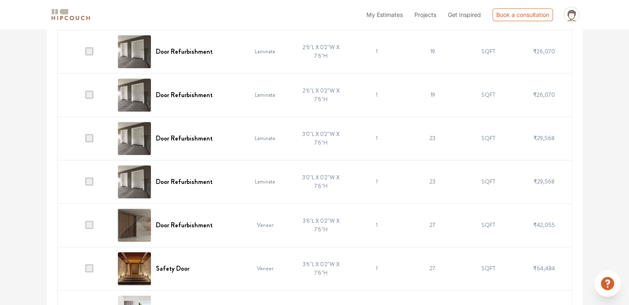
click at [89, 138] on span at bounding box center [89, 138] width 8 height 8
click at [85, 140] on input "checkbox" at bounding box center [85, 140] width 0 height 0
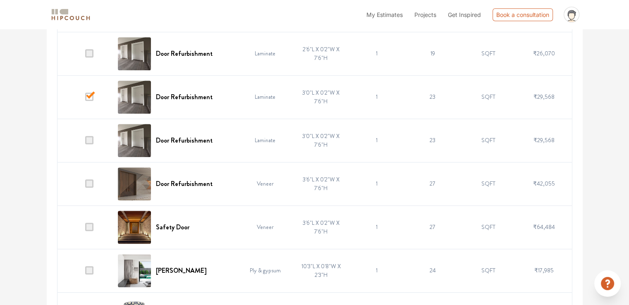
scroll to position [621, 0]
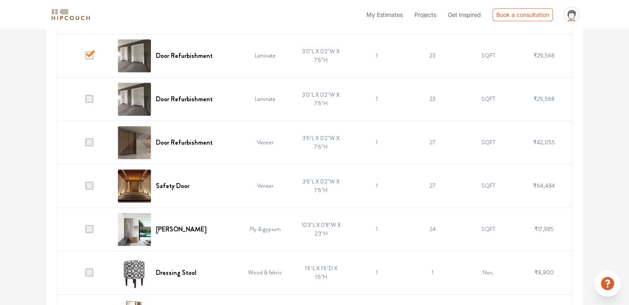
click at [90, 52] on span at bounding box center [89, 55] width 8 height 8
click at [85, 58] on input "checkbox" at bounding box center [85, 58] width 0 height 0
click at [89, 140] on span at bounding box center [89, 142] width 8 height 8
click at [85, 144] on input "checkbox" at bounding box center [85, 144] width 0 height 0
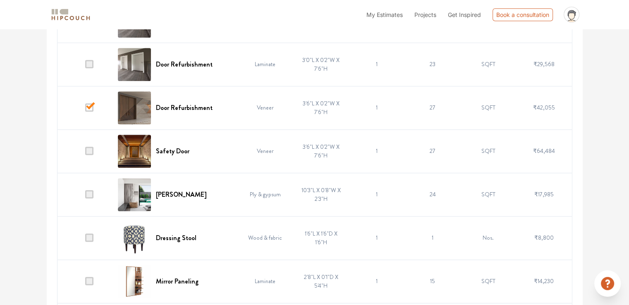
scroll to position [703, 0]
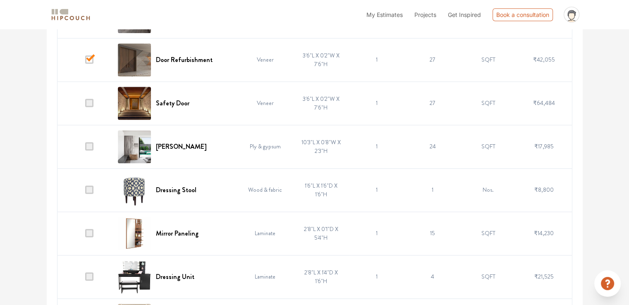
click at [89, 99] on span at bounding box center [89, 103] width 8 height 8
click at [85, 105] on input "checkbox" at bounding box center [85, 105] width 0 height 0
click at [88, 146] on span at bounding box center [89, 146] width 8 height 8
click at [85, 149] on input "checkbox" at bounding box center [85, 149] width 0 height 0
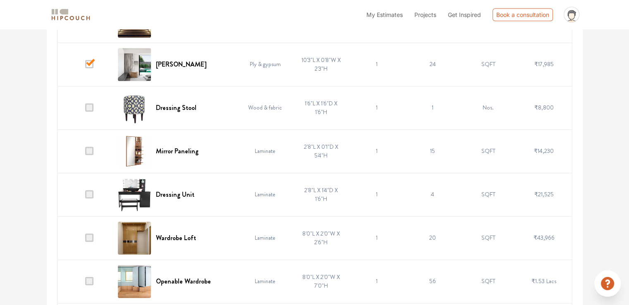
scroll to position [786, 0]
click at [91, 104] on span at bounding box center [89, 107] width 8 height 8
click at [85, 109] on input "checkbox" at bounding box center [85, 109] width 0 height 0
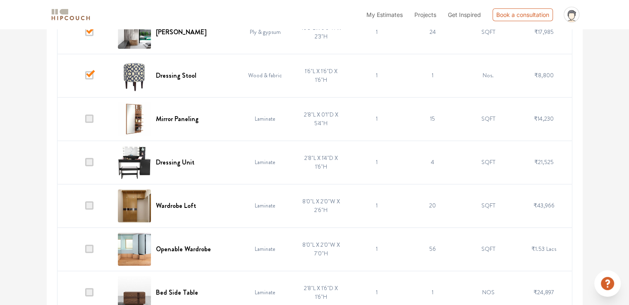
scroll to position [869, 0]
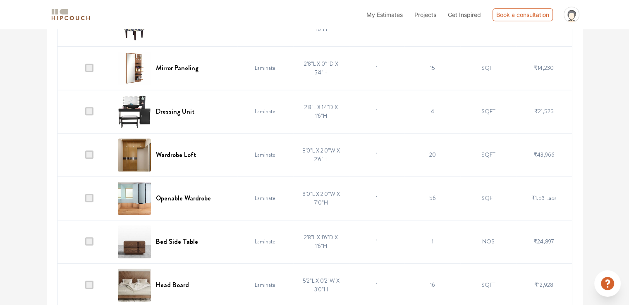
click at [91, 108] on span at bounding box center [89, 111] width 8 height 8
click at [85, 113] on input "checkbox" at bounding box center [85, 113] width 0 height 0
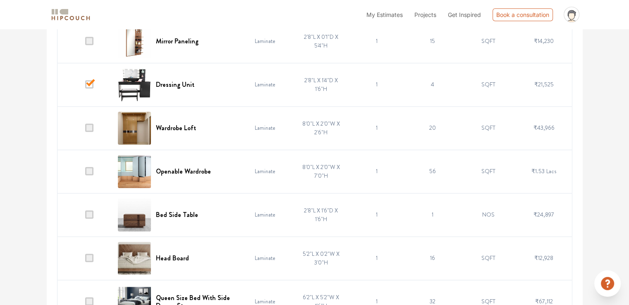
scroll to position [910, 0]
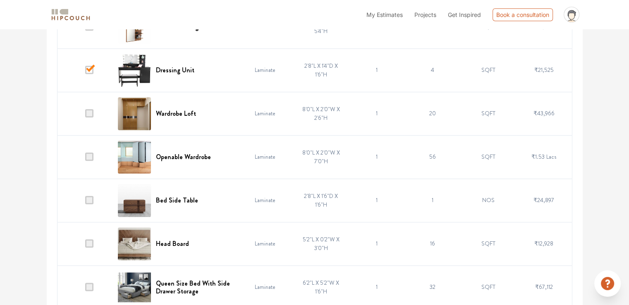
click at [89, 112] on span at bounding box center [89, 113] width 8 height 8
click at [85, 115] on input "checkbox" at bounding box center [85, 115] width 0 height 0
click at [88, 153] on span at bounding box center [89, 157] width 8 height 8
click at [85, 159] on input "checkbox" at bounding box center [85, 159] width 0 height 0
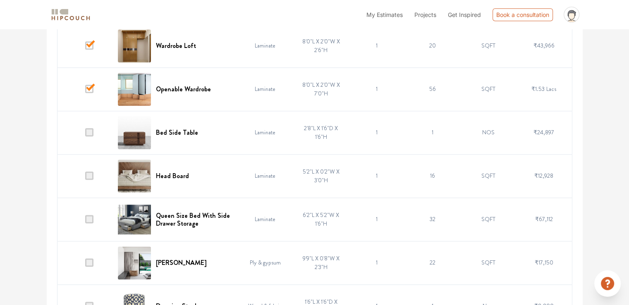
scroll to position [993, 0]
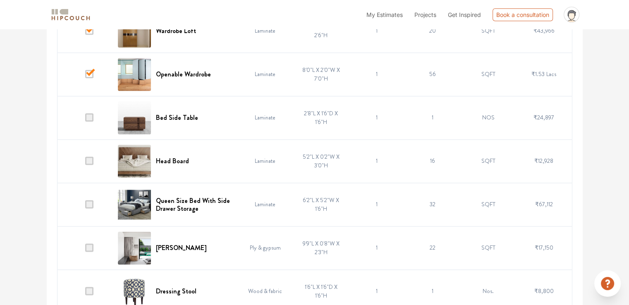
click at [89, 116] on span at bounding box center [89, 117] width 8 height 8
click at [85, 120] on input "checkbox" at bounding box center [85, 120] width 0 height 0
click at [85, 160] on td at bounding box center [85, 160] width 56 height 43
click at [90, 203] on span at bounding box center [89, 204] width 8 height 8
click at [85, 206] on input "checkbox" at bounding box center [85, 206] width 0 height 0
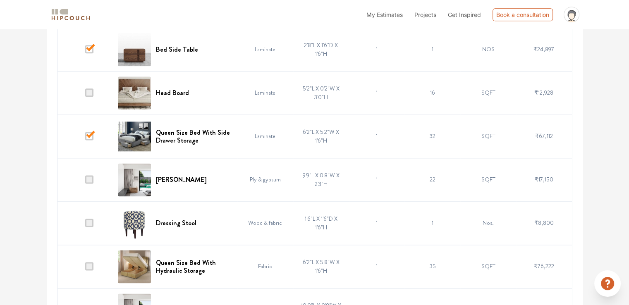
scroll to position [1076, 0]
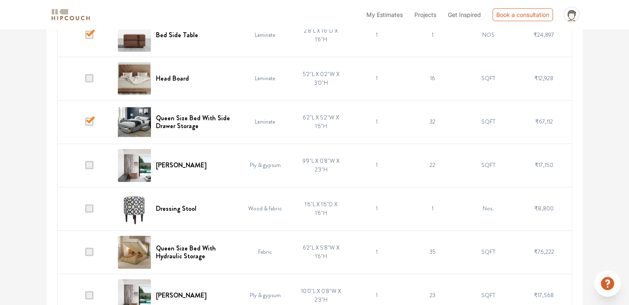
click at [88, 163] on span at bounding box center [89, 165] width 8 height 8
click at [85, 167] on input "checkbox" at bounding box center [85, 167] width 0 height 0
click at [94, 205] on td at bounding box center [85, 208] width 56 height 43
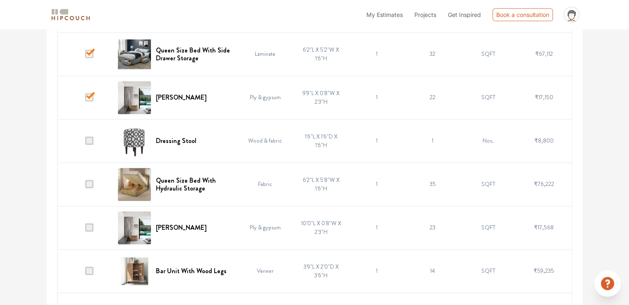
scroll to position [1159, 0]
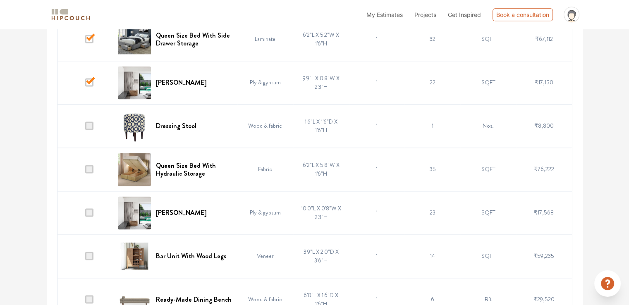
click at [89, 166] on span at bounding box center [89, 169] width 8 height 8
click at [85, 171] on input "checkbox" at bounding box center [85, 171] width 0 height 0
click at [88, 211] on span at bounding box center [89, 213] width 8 height 8
click at [85, 215] on input "checkbox" at bounding box center [85, 215] width 0 height 0
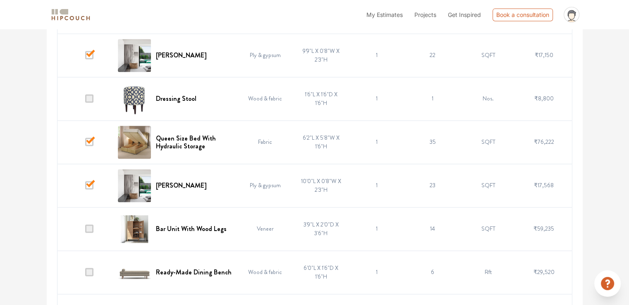
scroll to position [1241, 0]
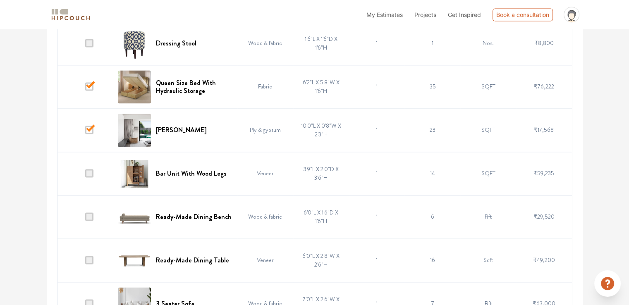
click at [86, 170] on span at bounding box center [89, 173] width 8 height 8
click at [85, 175] on input "checkbox" at bounding box center [85, 175] width 0 height 0
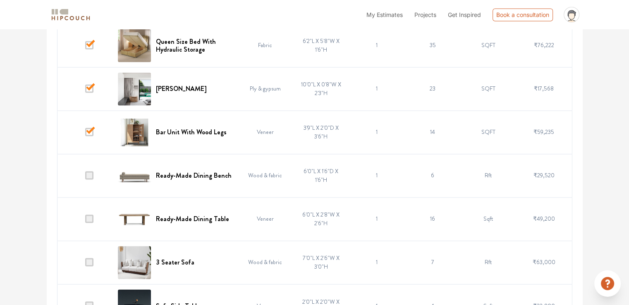
click at [88, 171] on span at bounding box center [89, 175] width 8 height 8
click at [85, 178] on input "checkbox" at bounding box center [85, 178] width 0 height 0
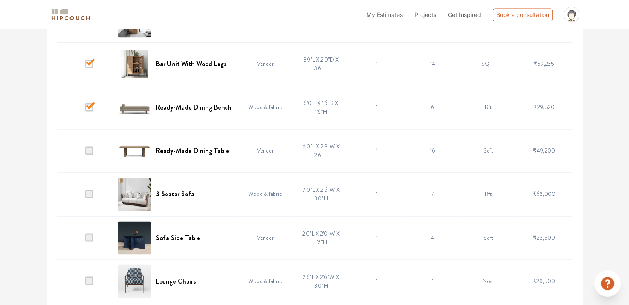
scroll to position [1365, 0]
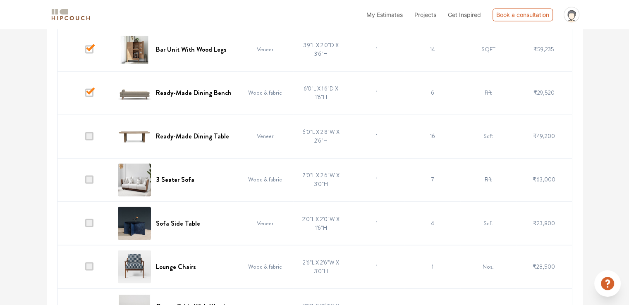
click at [89, 133] on span at bounding box center [89, 136] width 8 height 8
click at [85, 138] on input "checkbox" at bounding box center [85, 138] width 0 height 0
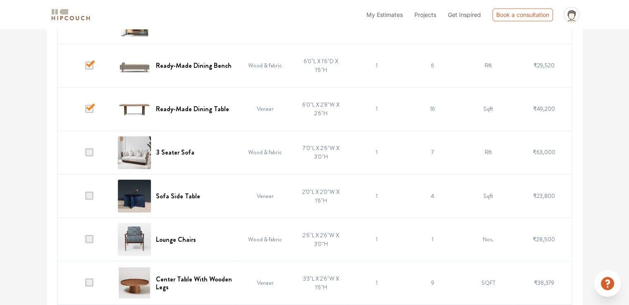
scroll to position [1407, 0]
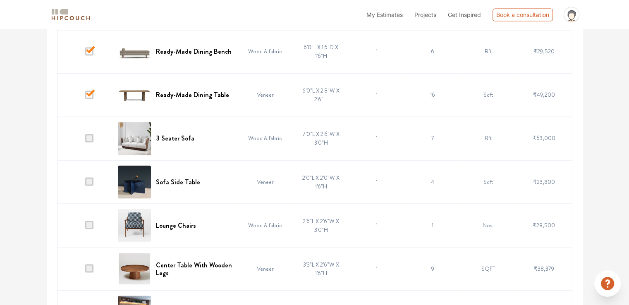
click at [89, 136] on span at bounding box center [89, 138] width 8 height 8
click at [85, 140] on input "checkbox" at bounding box center [85, 140] width 0 height 0
click at [89, 181] on span at bounding box center [89, 182] width 8 height 8
click at [85, 184] on input "checkbox" at bounding box center [85, 184] width 0 height 0
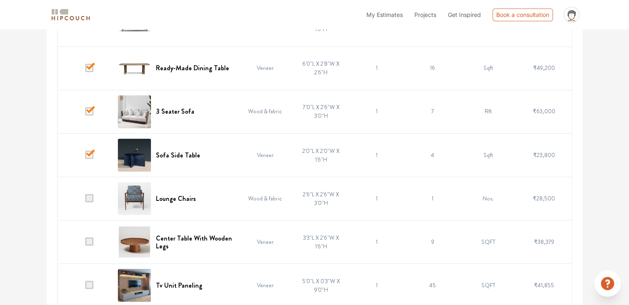
scroll to position [1448, 0]
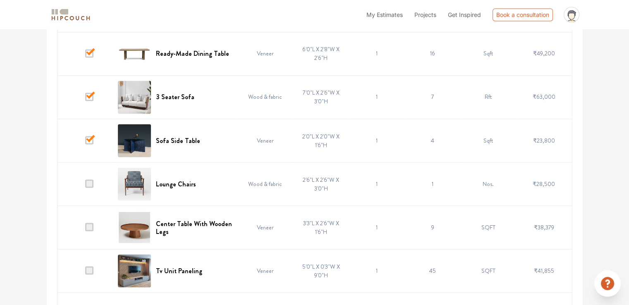
click at [91, 181] on span at bounding box center [89, 184] width 8 height 8
click at [85, 186] on input "checkbox" at bounding box center [85, 186] width 0 height 0
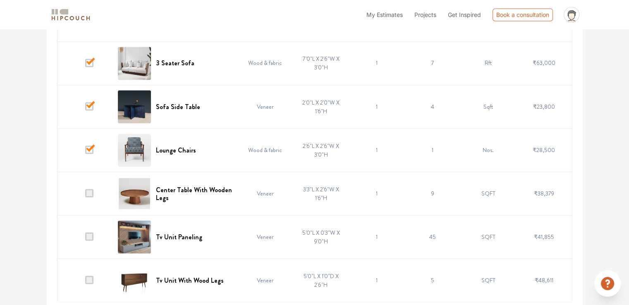
click at [90, 192] on span at bounding box center [89, 193] width 8 height 8
click at [85, 195] on input "checkbox" at bounding box center [85, 195] width 0 height 0
click at [90, 235] on span at bounding box center [89, 237] width 8 height 8
click at [85, 239] on input "checkbox" at bounding box center [85, 239] width 0 height 0
click at [89, 277] on span at bounding box center [89, 280] width 8 height 8
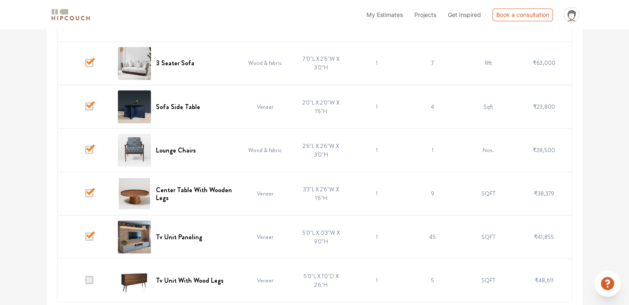
click at [85, 282] on input "checkbox" at bounding box center [85, 282] width 0 height 0
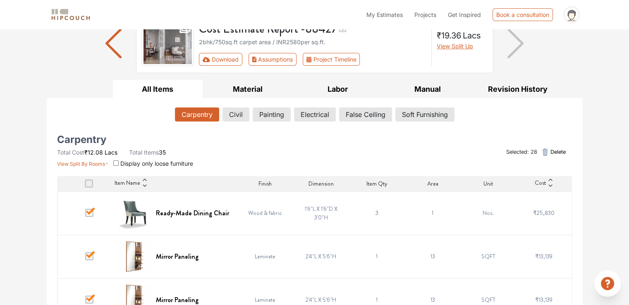
scroll to position [124, 0]
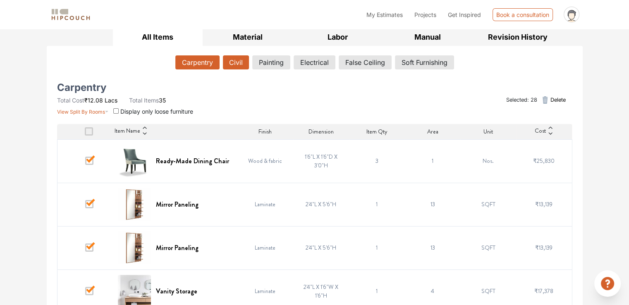
click at [234, 60] on button "Civil" at bounding box center [236, 62] width 26 height 14
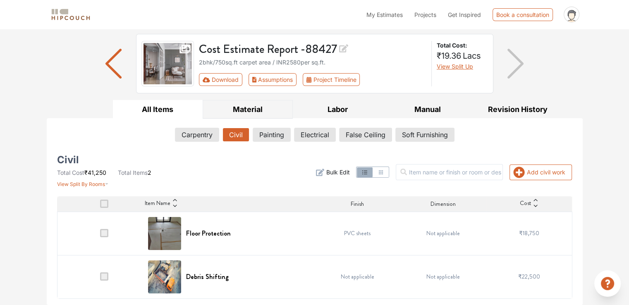
scroll to position [51, 0]
click at [261, 137] on button "Painting" at bounding box center [271, 135] width 37 height 14
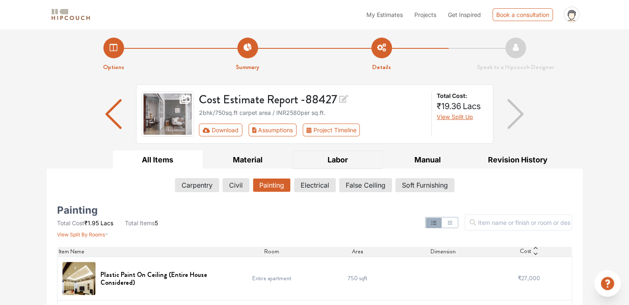
scroll to position [0, 0]
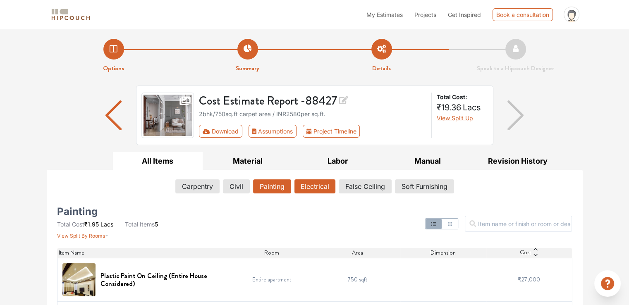
click at [314, 184] on button "Electrical" at bounding box center [315, 187] width 41 height 14
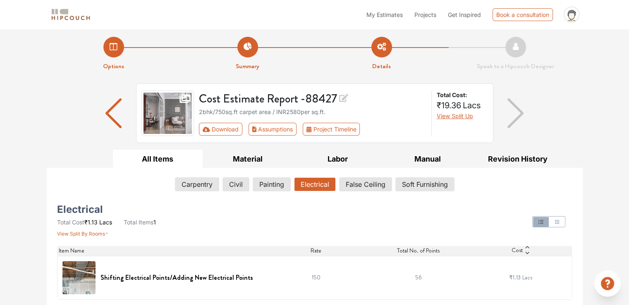
scroll to position [2, 0]
click at [362, 181] on button "False Ceiling" at bounding box center [366, 184] width 52 height 14
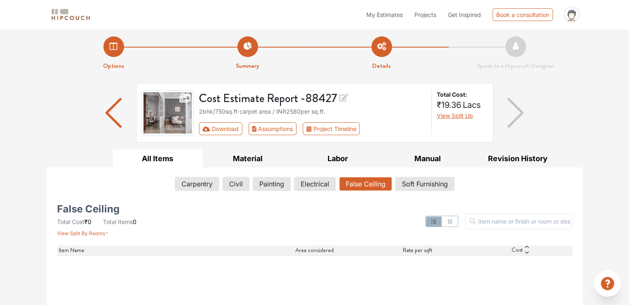
scroll to position [83, 0]
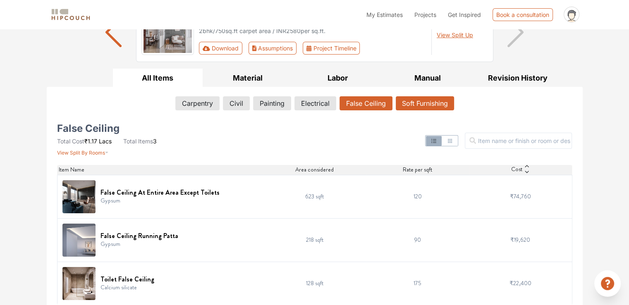
click at [421, 103] on button "Soft Furnishing" at bounding box center [425, 103] width 58 height 14
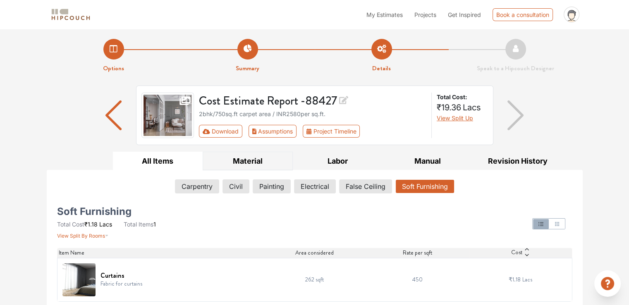
scroll to position [0, 0]
click at [210, 132] on button "Download" at bounding box center [220, 131] width 43 height 13
click at [215, 129] on button "Download" at bounding box center [220, 131] width 43 height 13
